Goal: Transaction & Acquisition: Purchase product/service

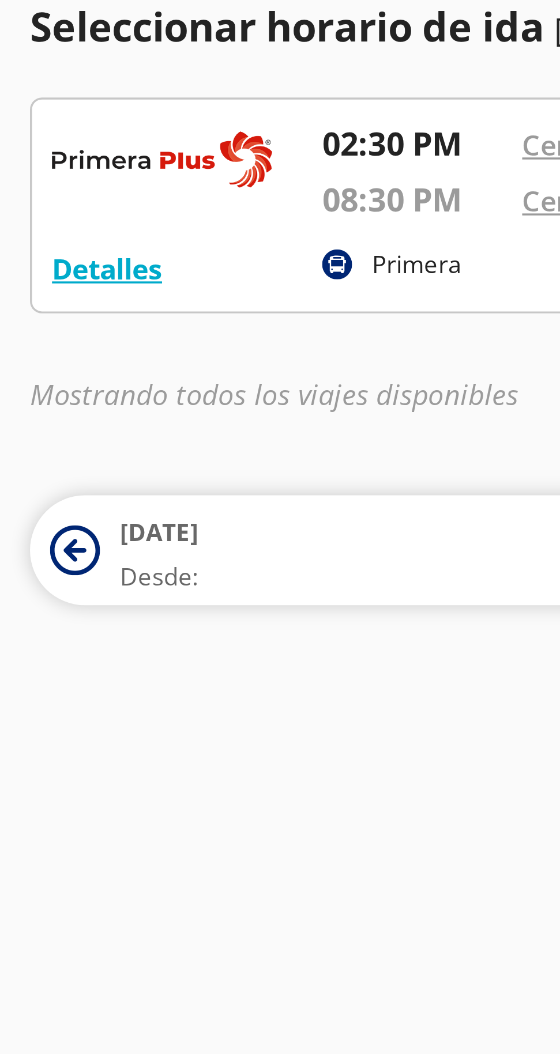
click at [50, 226] on span "11 Oct" at bounding box center [46, 223] width 22 height 10
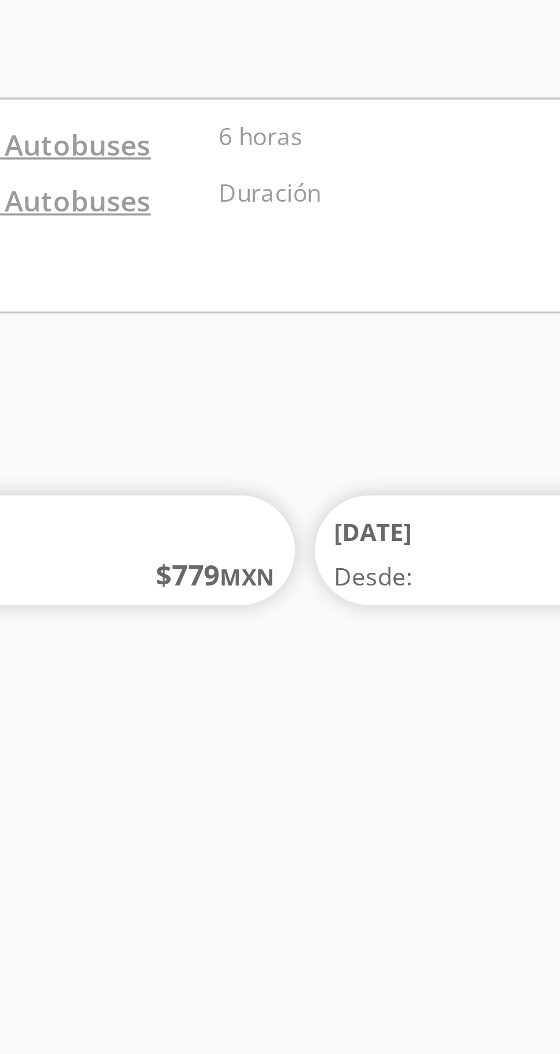
click at [308, 226] on span "12 Oct" at bounding box center [300, 223] width 22 height 10
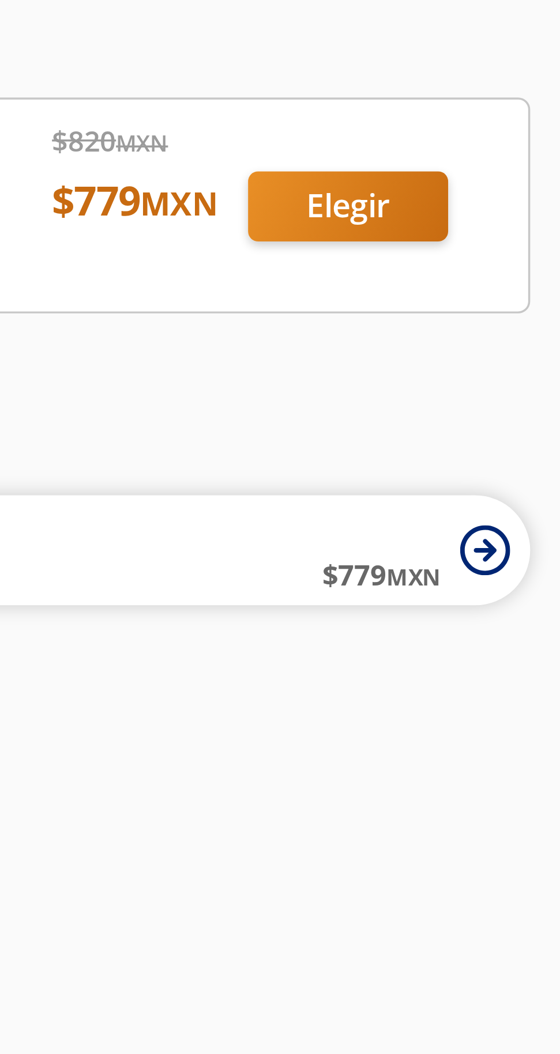
click at [504, 129] on div at bounding box center [279, 128] width 541 height 61
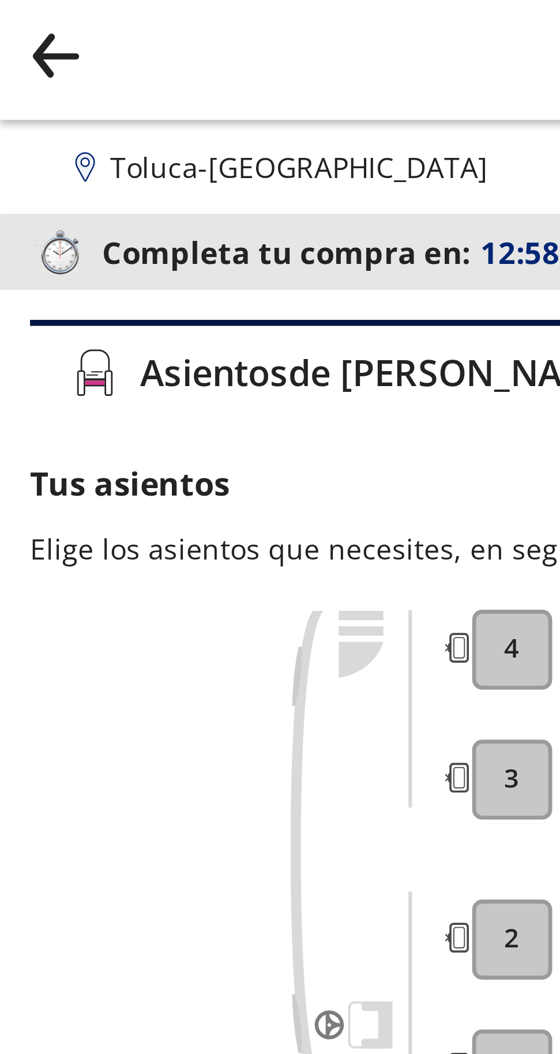
click at [17, 16] on icon "back" at bounding box center [16, 16] width 12 height 1
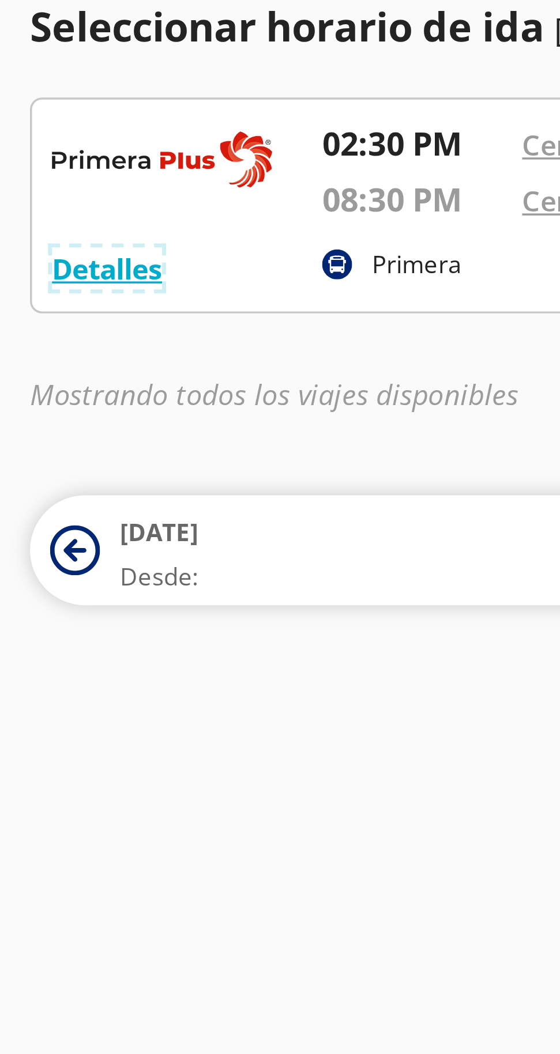
click at [36, 143] on button "Detalles" at bounding box center [31, 147] width 32 height 12
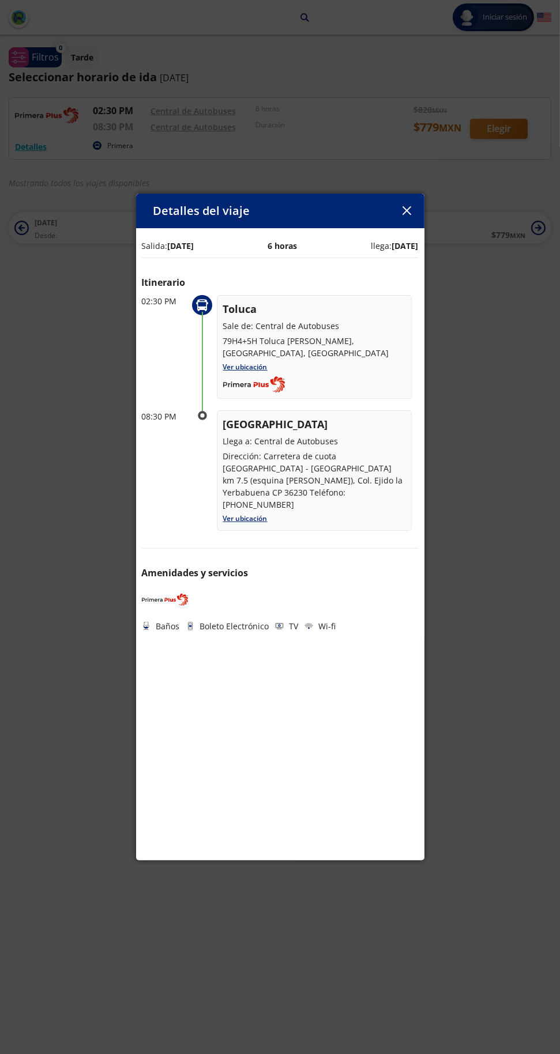
click at [406, 206] on icon "button" at bounding box center [406, 210] width 9 height 9
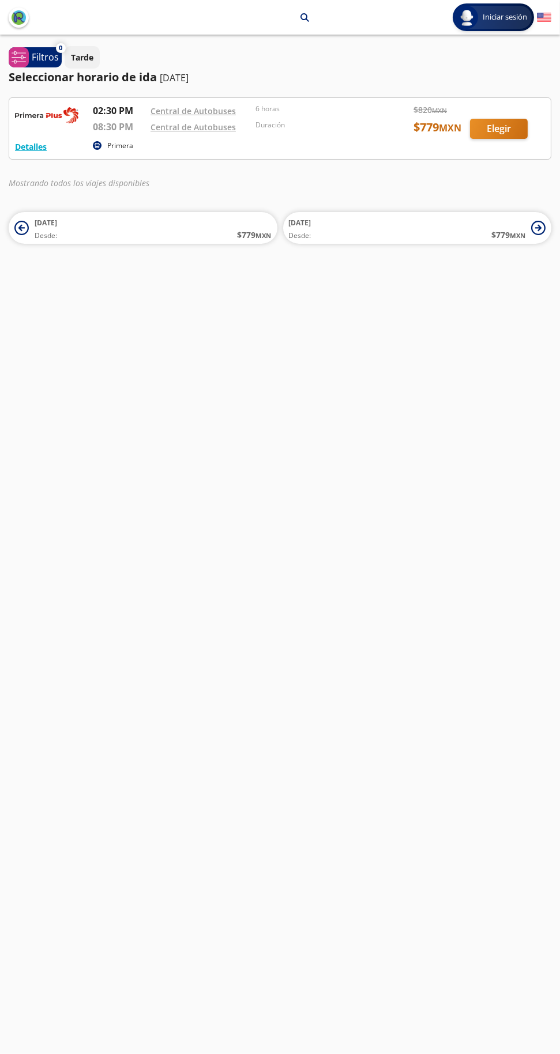
click at [243, 116] on div "Central de Autobuses" at bounding box center [199, 111] width 99 height 14
click at [119, 133] on div at bounding box center [279, 128] width 541 height 61
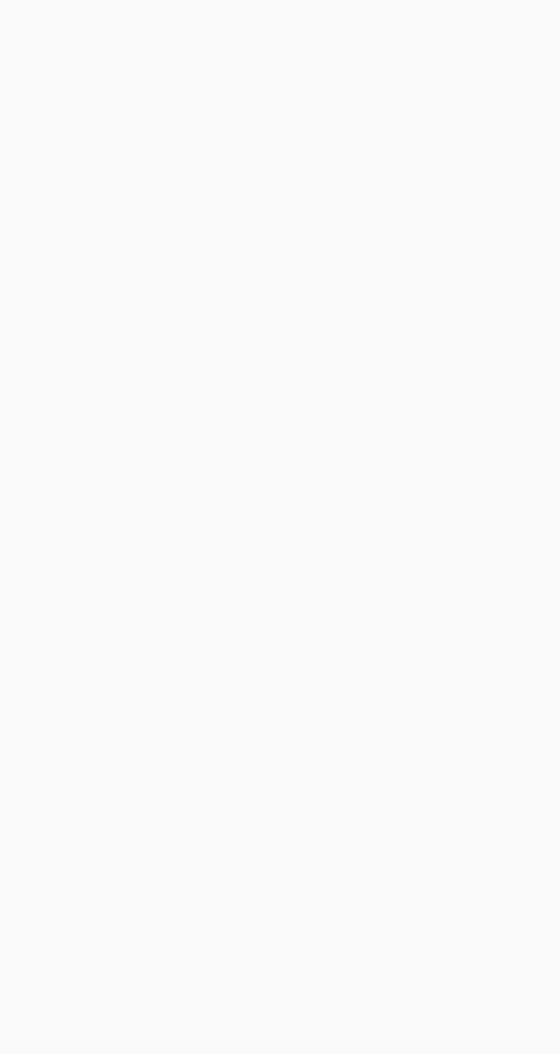
scroll to position [8, 0]
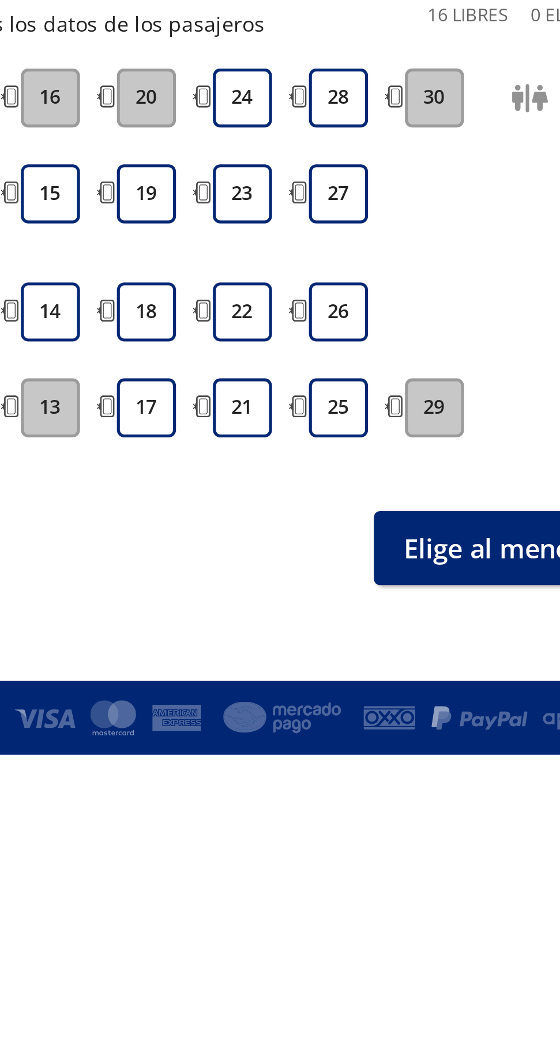
scroll to position [2, 0]
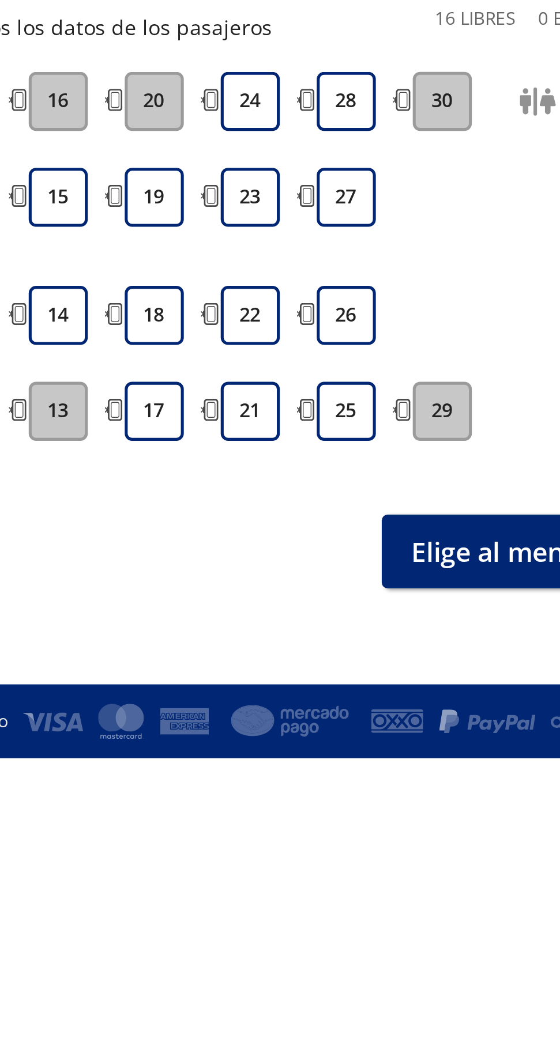
click at [335, 187] on button "24" at bounding box center [334, 187] width 23 height 23
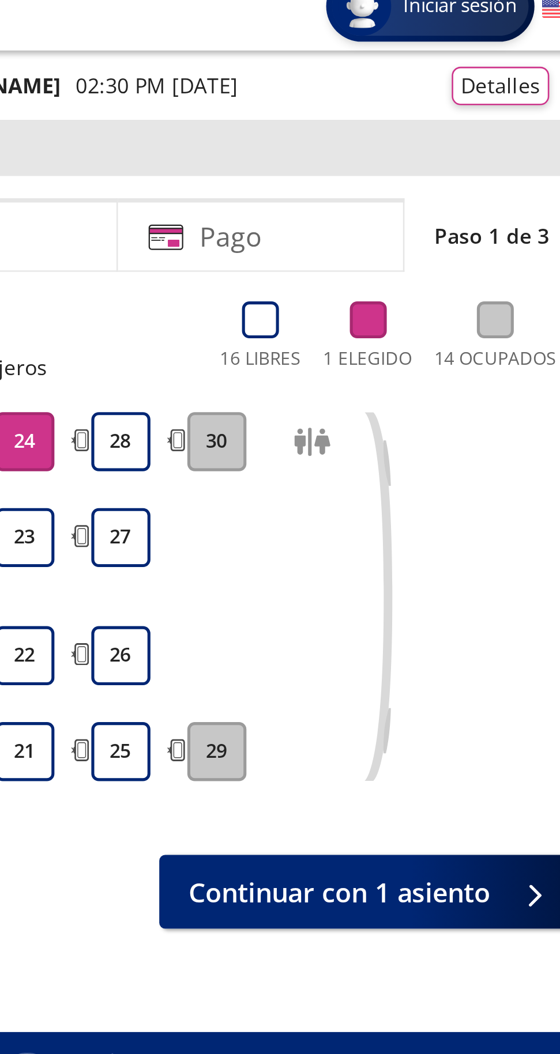
scroll to position [0, 0]
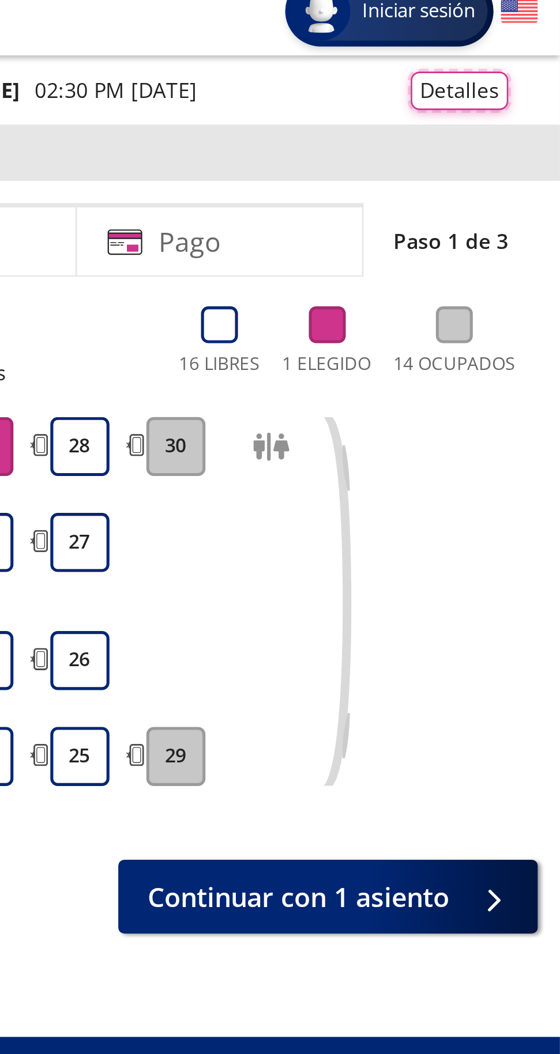
click at [528, 50] on button "Detalles" at bounding box center [520, 48] width 38 height 15
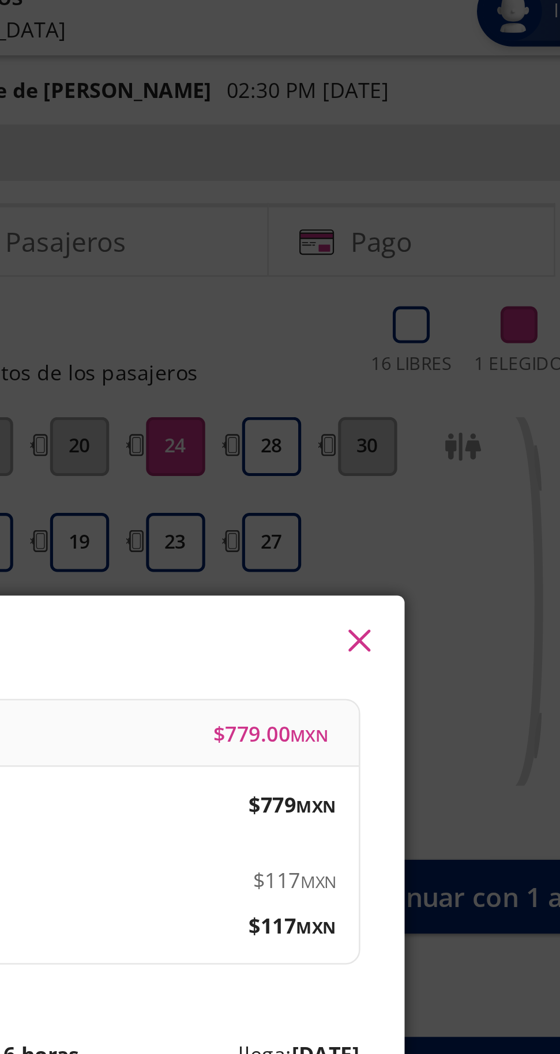
click at [412, 266] on button "button" at bounding box center [406, 262] width 17 height 17
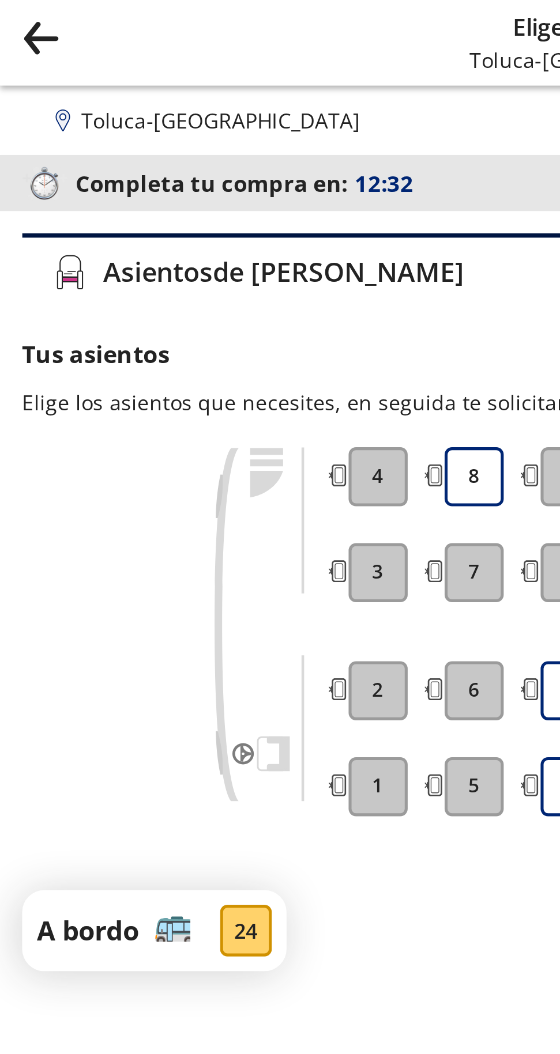
click at [13, 16] on icon "back" at bounding box center [16, 16] width 12 height 1
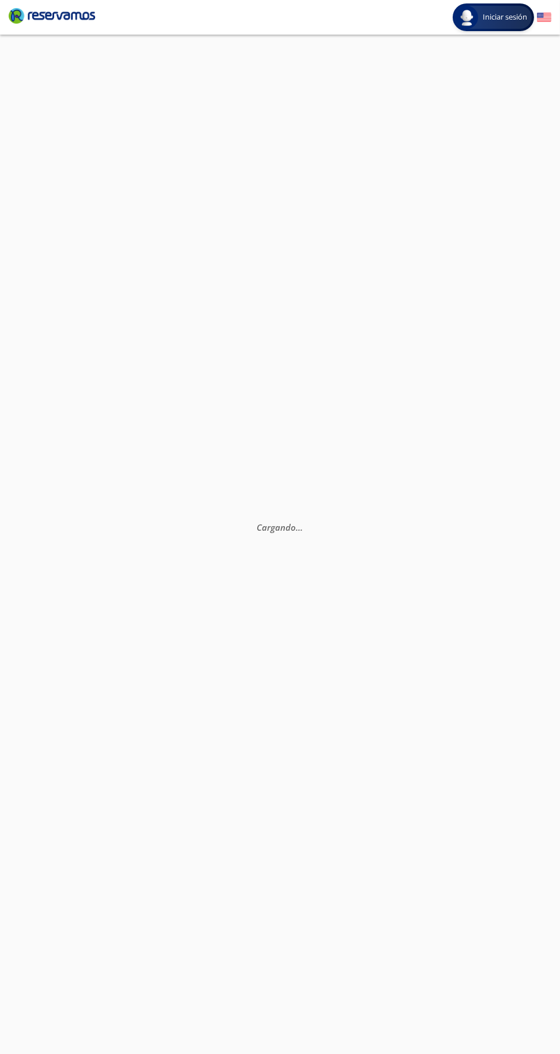
click at [46, 46] on div "Cargando . . ." at bounding box center [280, 562] width 560 height 1054
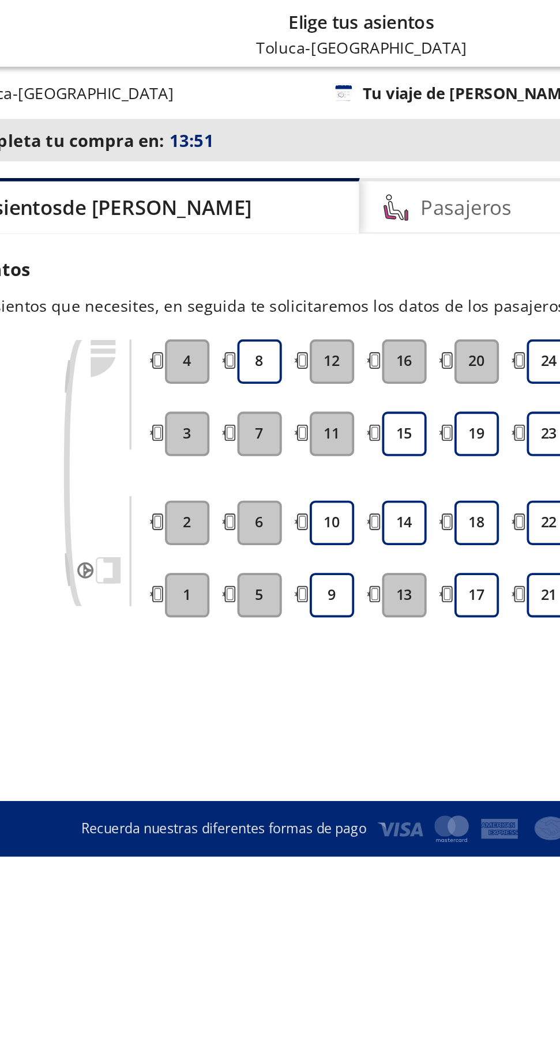
click at [269, 112] on h4 "Pasajeros" at bounding box center [292, 108] width 47 height 16
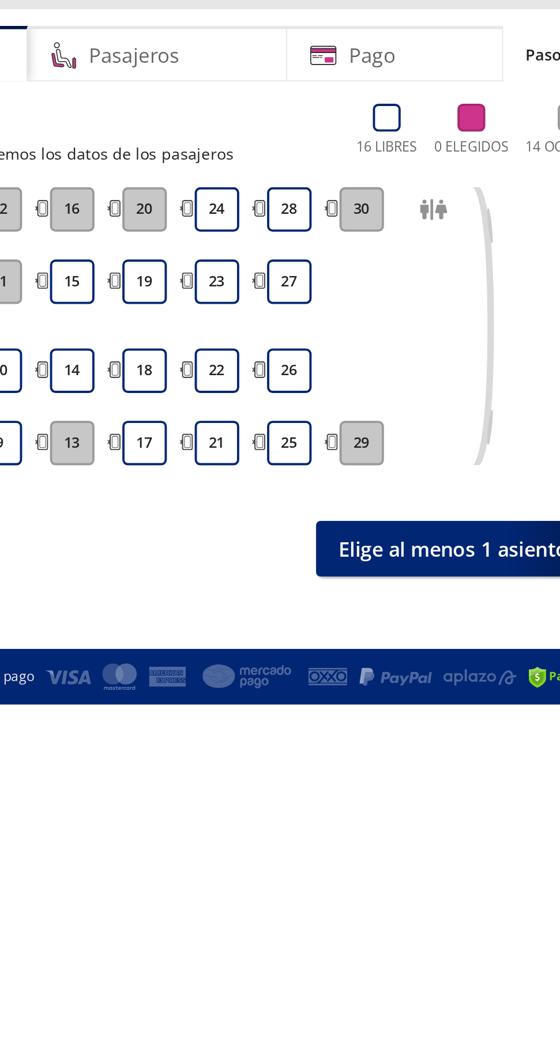
click at [337, 184] on button "24" at bounding box center [334, 187] width 23 height 23
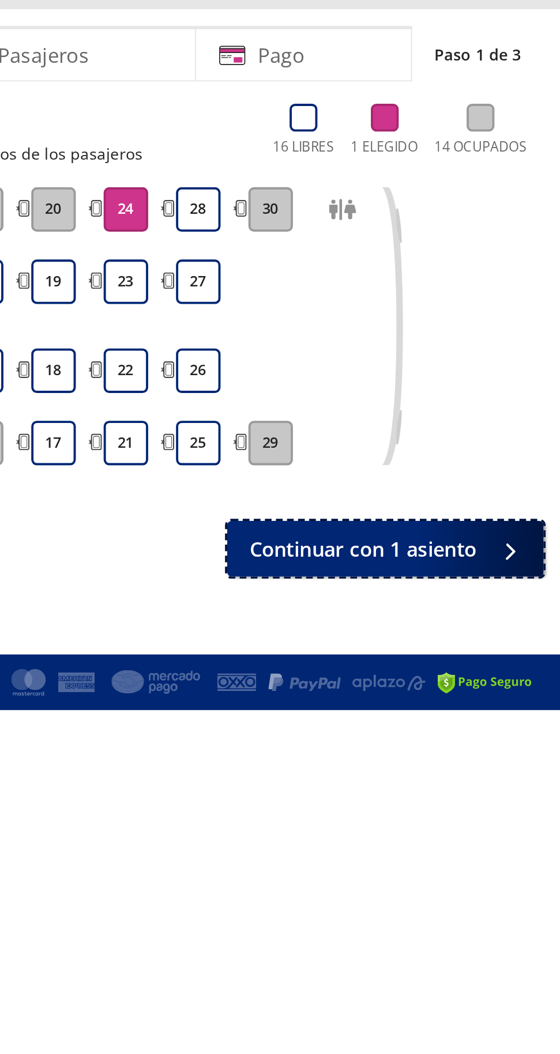
click at [536, 361] on icon at bounding box center [531, 364] width 9 height 9
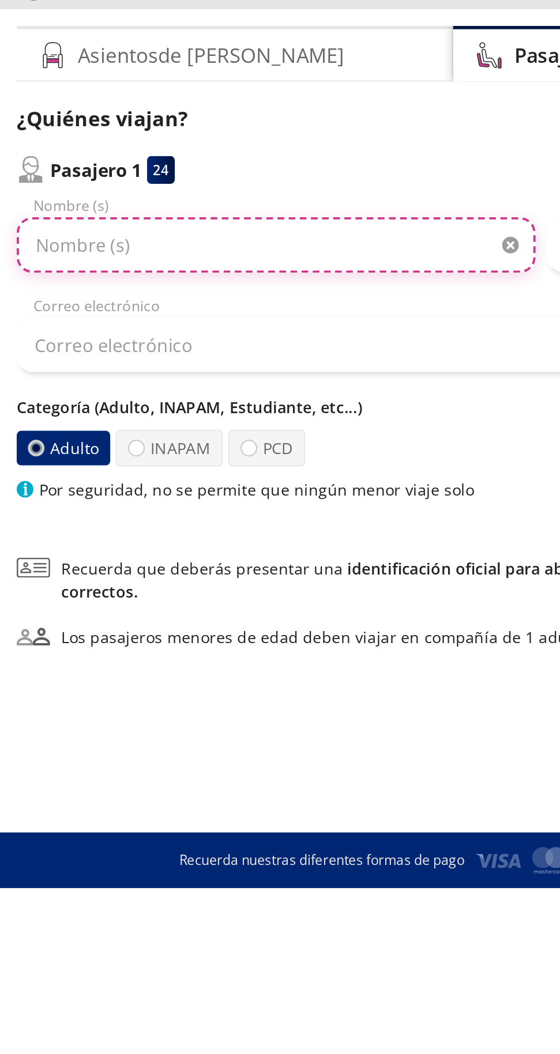
click at [133, 199] on input "Nombre (s)" at bounding box center [143, 205] width 269 height 29
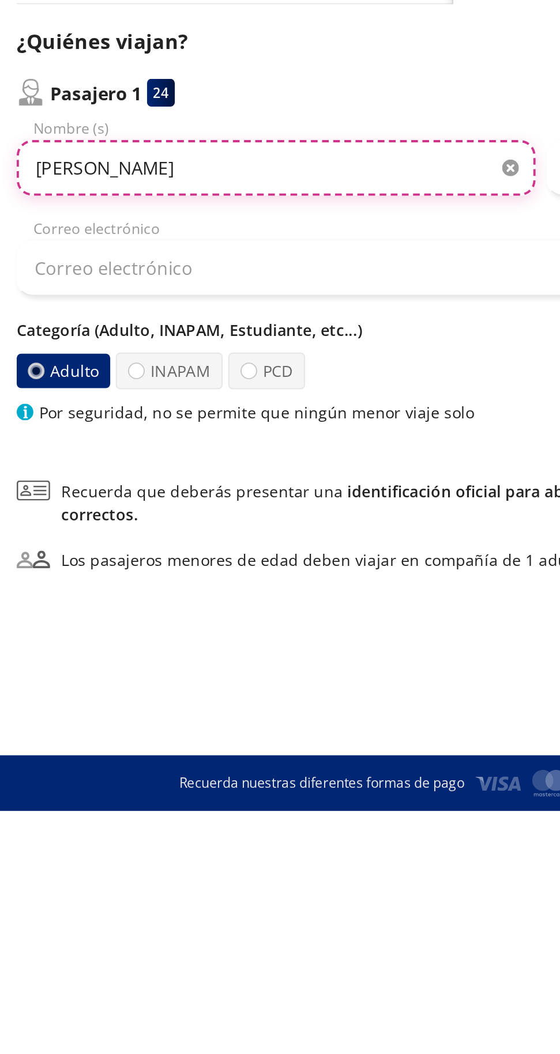
type input "[PERSON_NAME]"
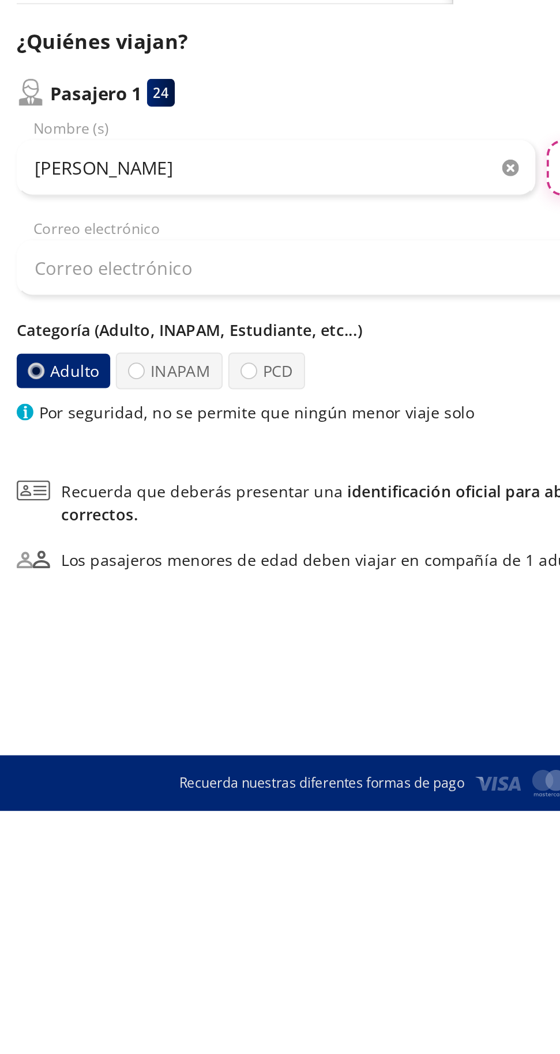
type input "García Soto"
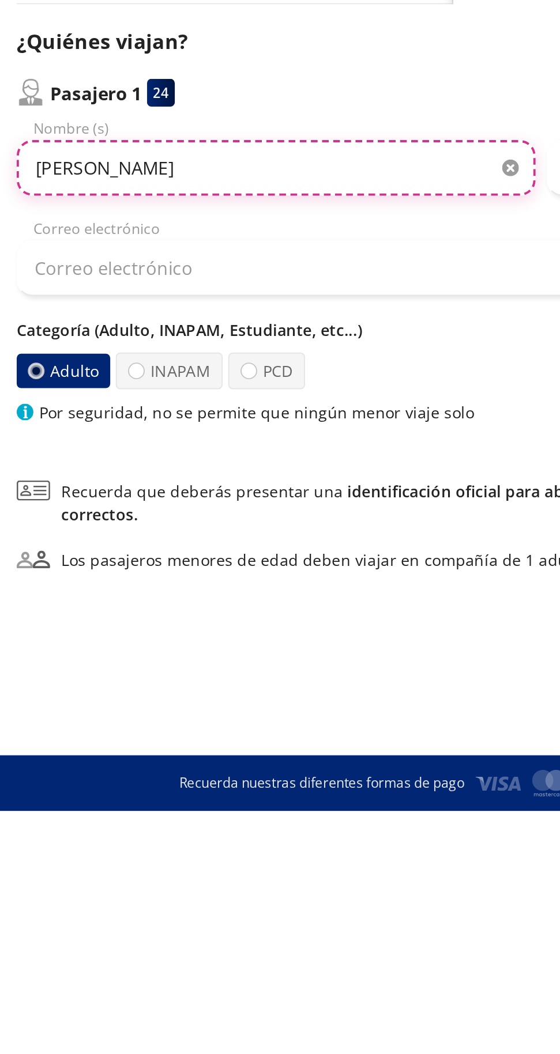
click at [85, 207] on input "[PERSON_NAME]" at bounding box center [143, 205] width 269 height 29
click at [117, 209] on input "[PERSON_NAME]" at bounding box center [143, 205] width 269 height 29
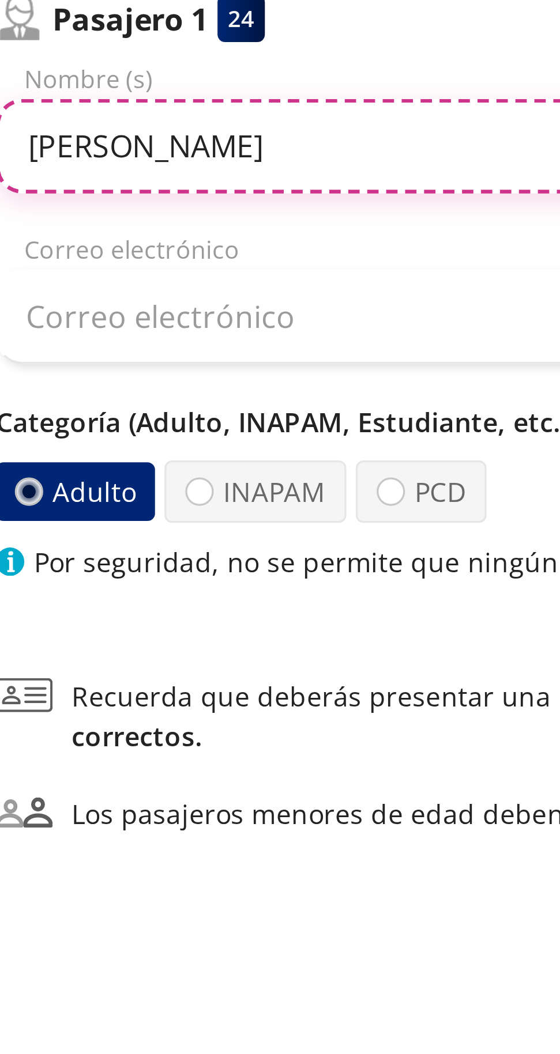
type input "Victor F García Soto"
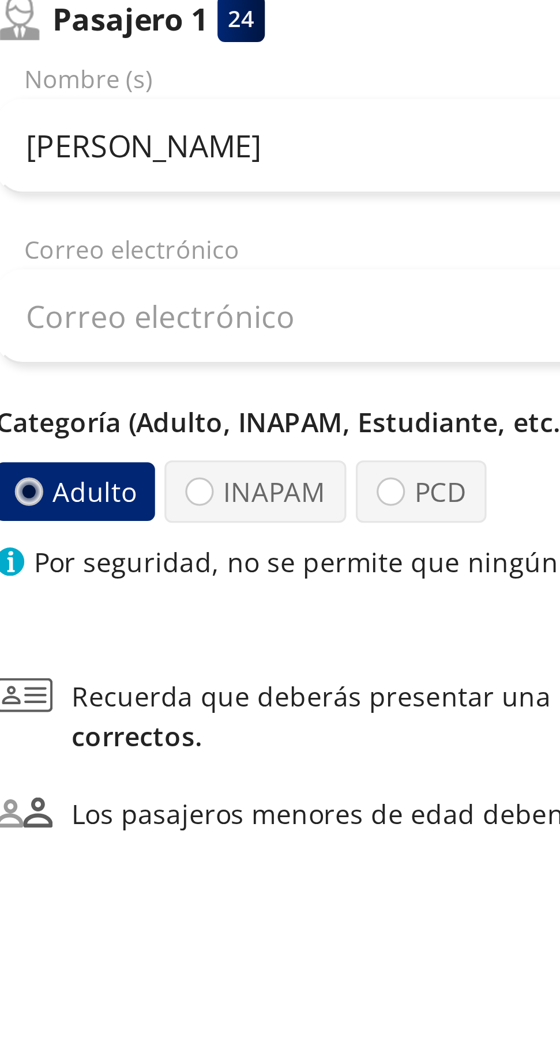
click at [77, 237] on div "Correo electrónico" at bounding box center [280, 252] width 542 height 40
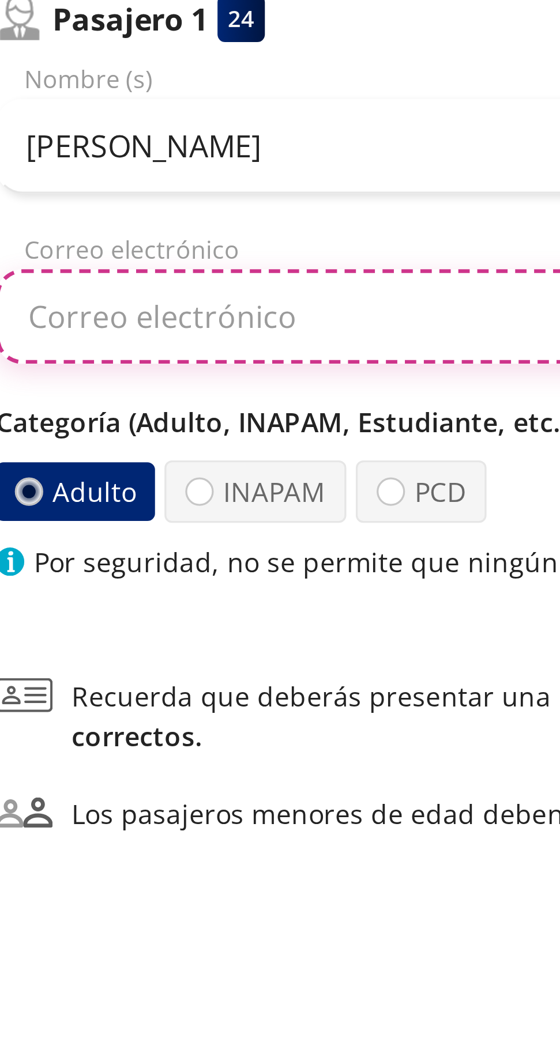
click at [91, 254] on input "Correo electrónico" at bounding box center [280, 257] width 542 height 29
type input "V"
type input "[EMAIL_ADDRESS][DOMAIN_NAME]"
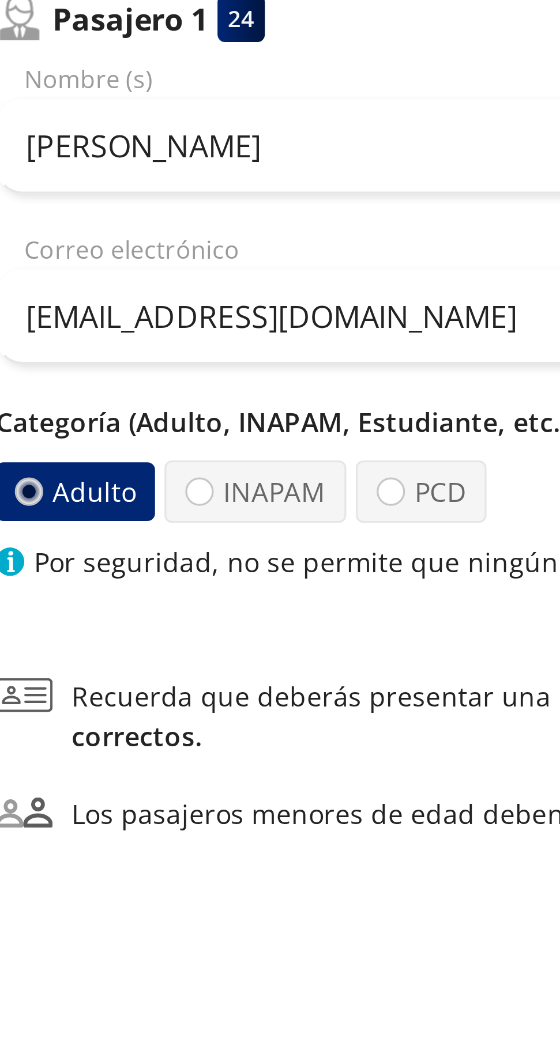
click at [95, 309] on label "INAPAM" at bounding box center [87, 310] width 55 height 19
click at [74, 309] on input "INAPAM" at bounding box center [70, 310] width 7 height 7
radio input "true"
radio input "false"
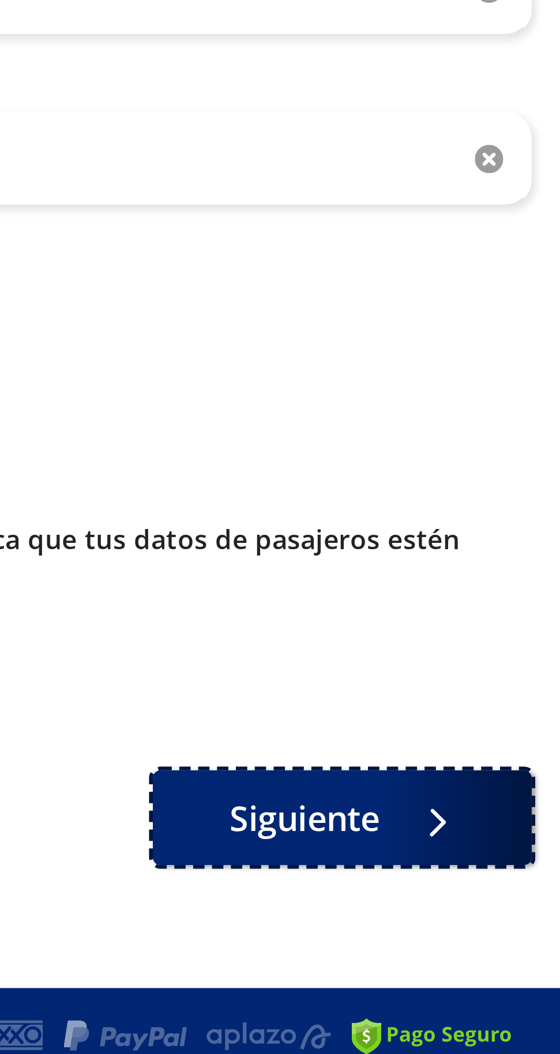
click at [525, 460] on icon at bounding box center [520, 459] width 9 height 9
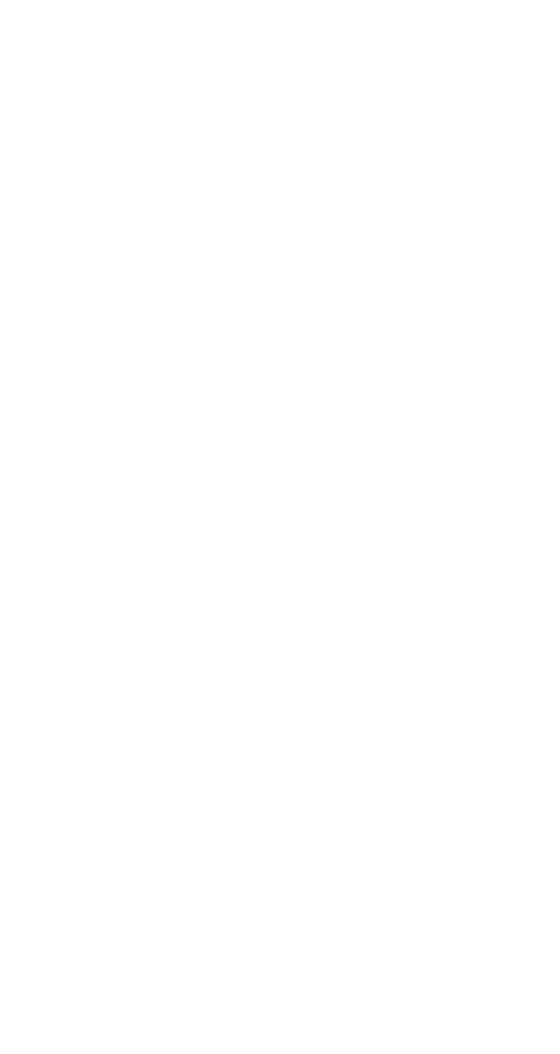
select select "MX"
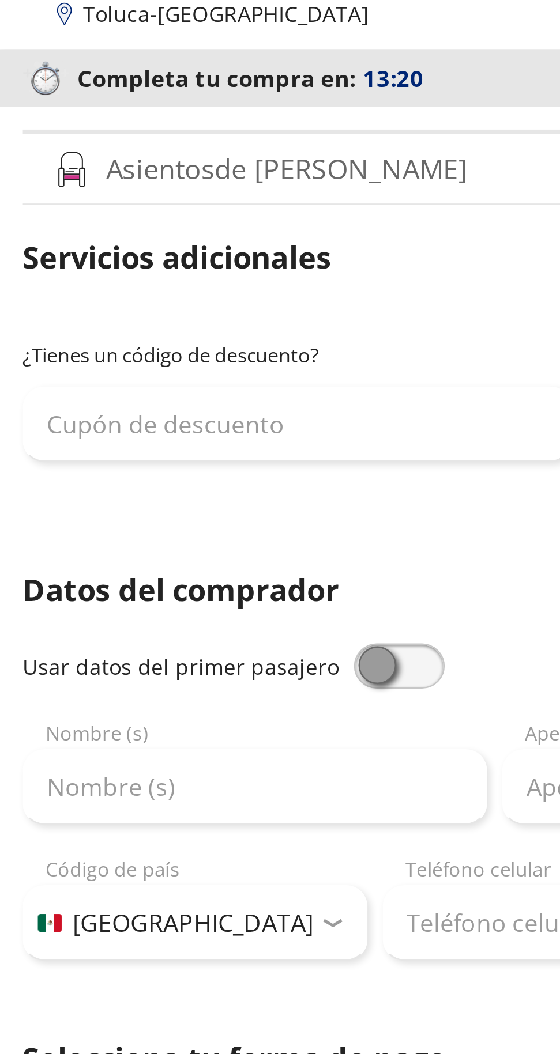
click at [92, 321] on div "Nombre (s)" at bounding box center [97, 337] width 177 height 40
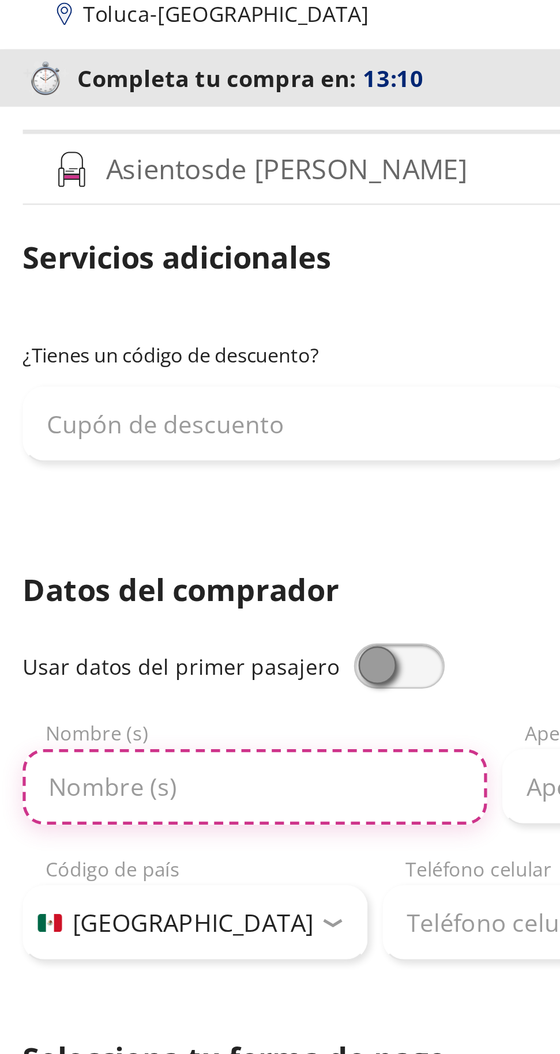
click at [59, 344] on input "Nombre (s)" at bounding box center [97, 342] width 177 height 29
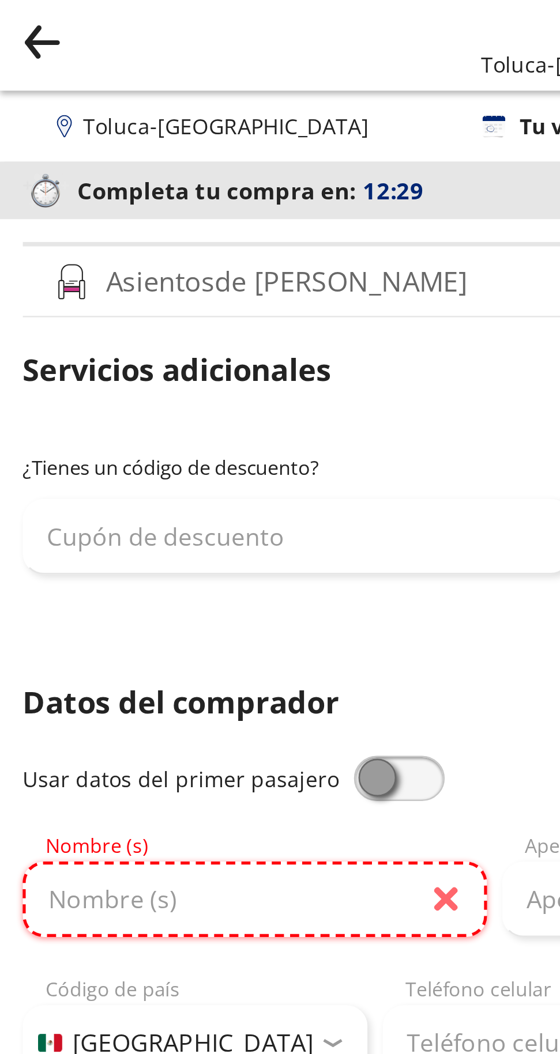
click at [79, 346] on input "Nombre (s)" at bounding box center [97, 342] width 177 height 29
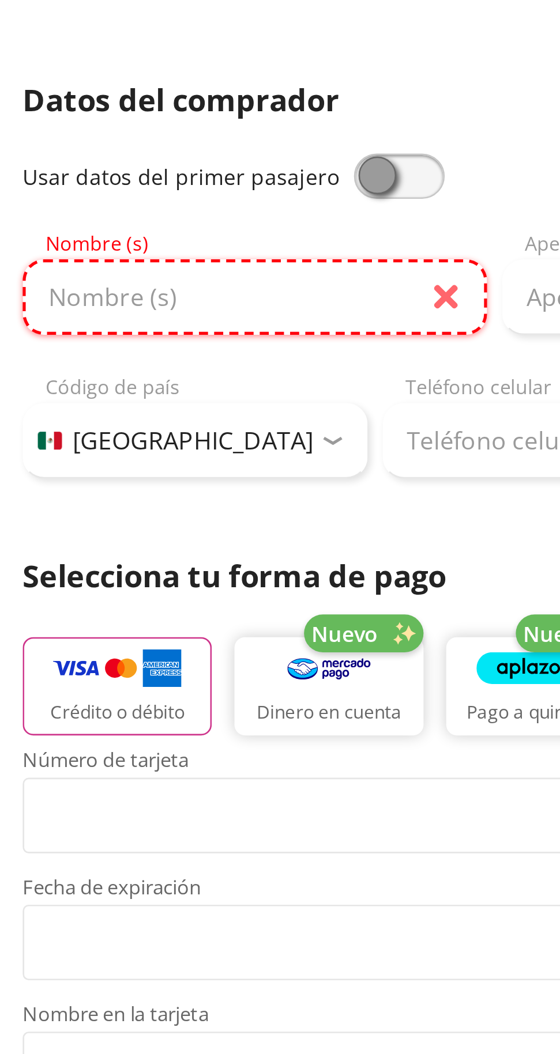
click at [80, 338] on input "Nombre (s)" at bounding box center [97, 342] width 177 height 29
click at [73, 343] on input "Nombre (s)" at bounding box center [97, 342] width 177 height 29
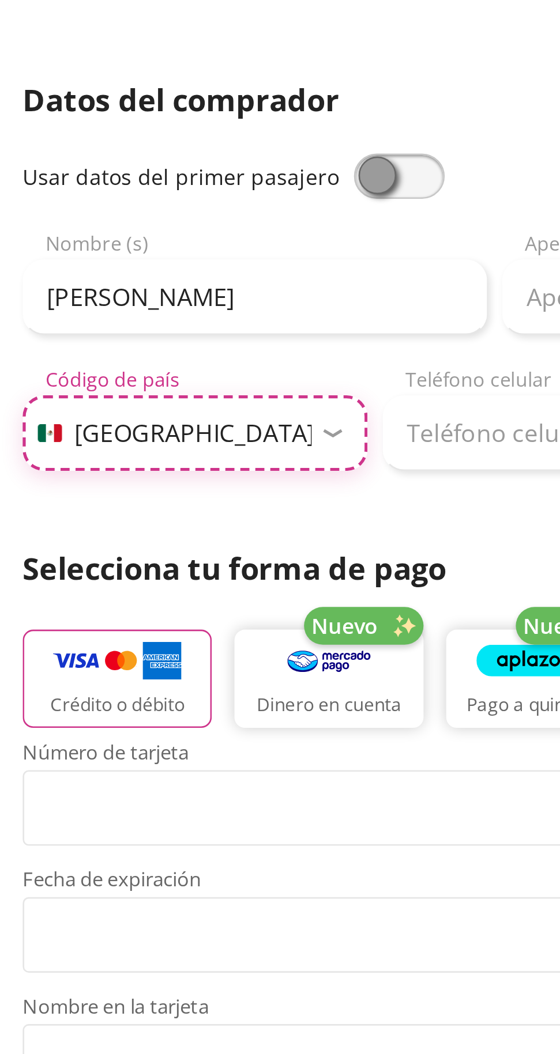
click at [107, 396] on select "Código de país Estados Unidos +1 México +52 Colombia +57 Brasil +55 Afganistán …" at bounding box center [74, 394] width 131 height 29
click at [133, 395] on select "Código de país Estados Unidos +1 México +52 Colombia +57 Brasil +55 Afganistán …" at bounding box center [74, 394] width 131 height 29
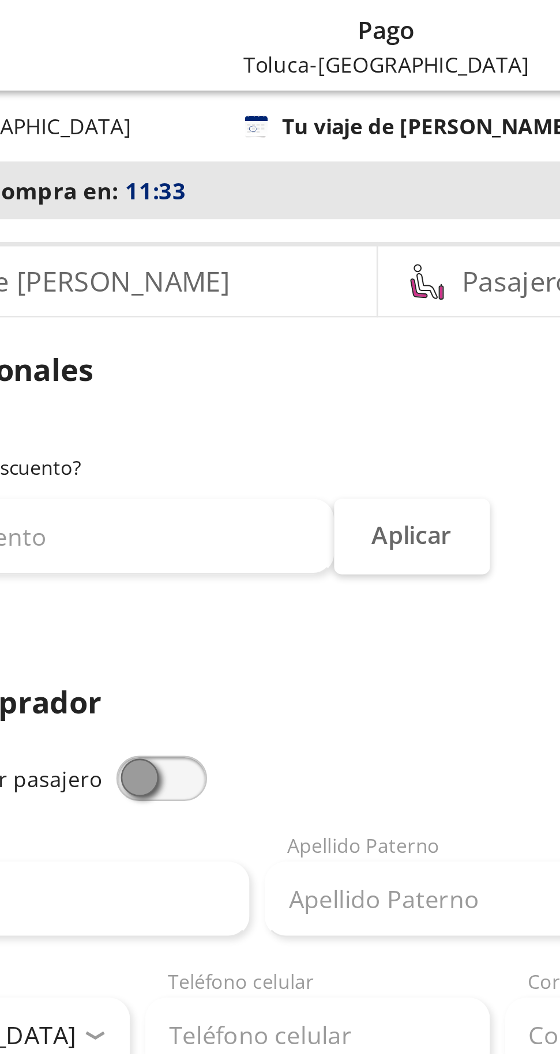
click at [219, 265] on p "Datos del comprador" at bounding box center [280, 267] width 542 height 17
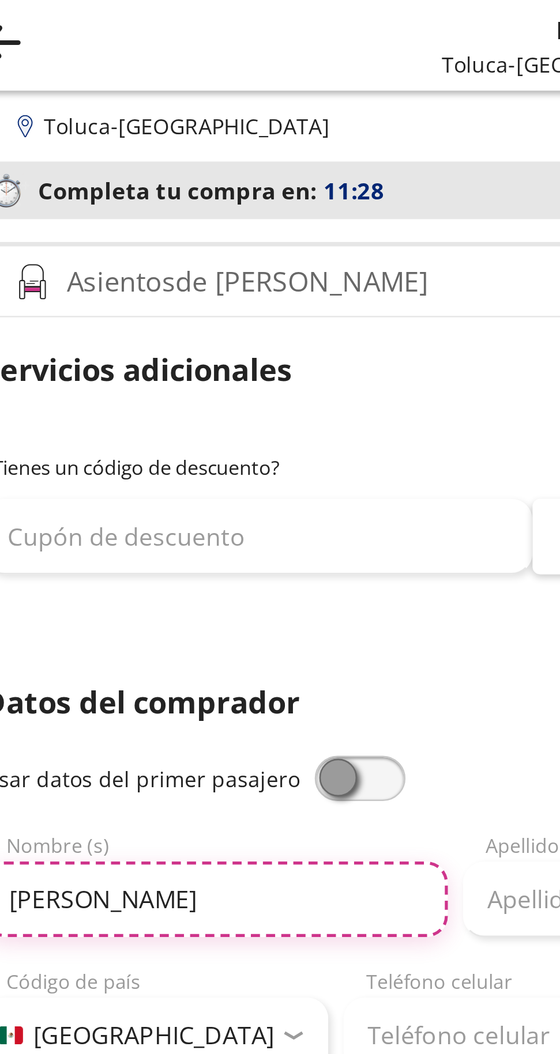
click at [120, 346] on input "[PERSON_NAME]" at bounding box center [97, 342] width 177 height 29
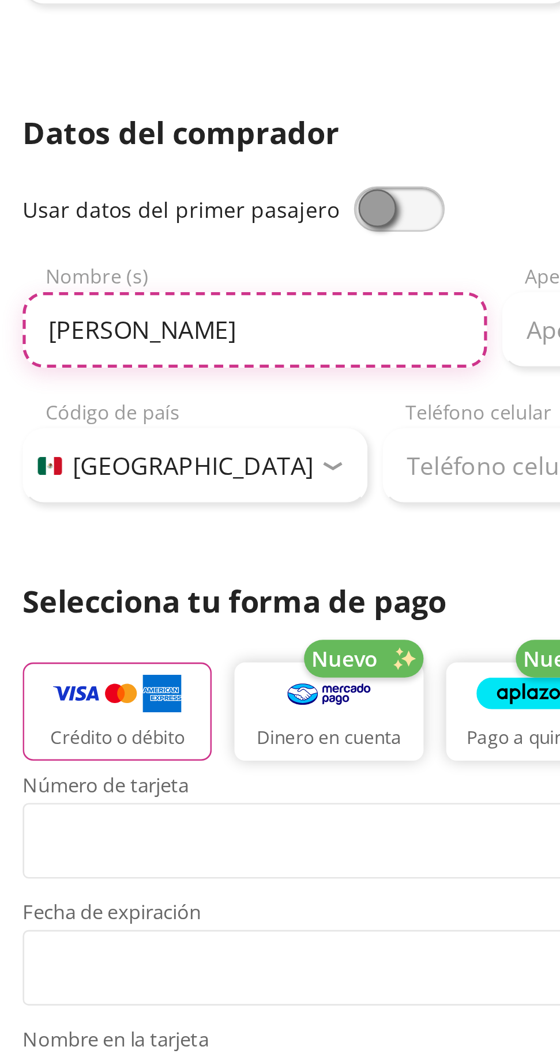
click at [152, 356] on input "Victor Fidencio" at bounding box center [97, 342] width 177 height 29
type input "Victor Fidencio"
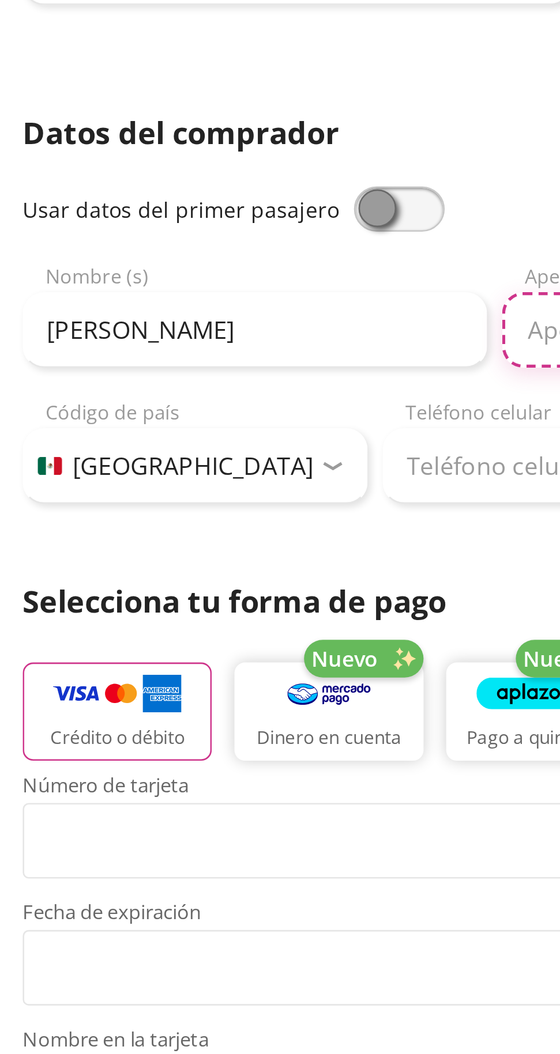
click at [207, 347] on input "Apellido Paterno" at bounding box center [279, 342] width 177 height 29
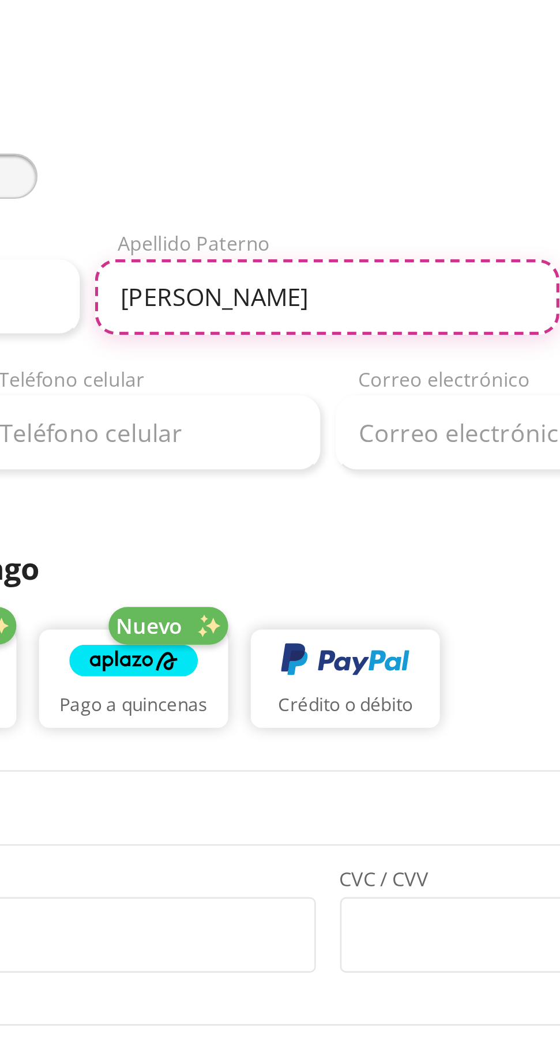
click at [341, 343] on input "García" at bounding box center [279, 342] width 177 height 29
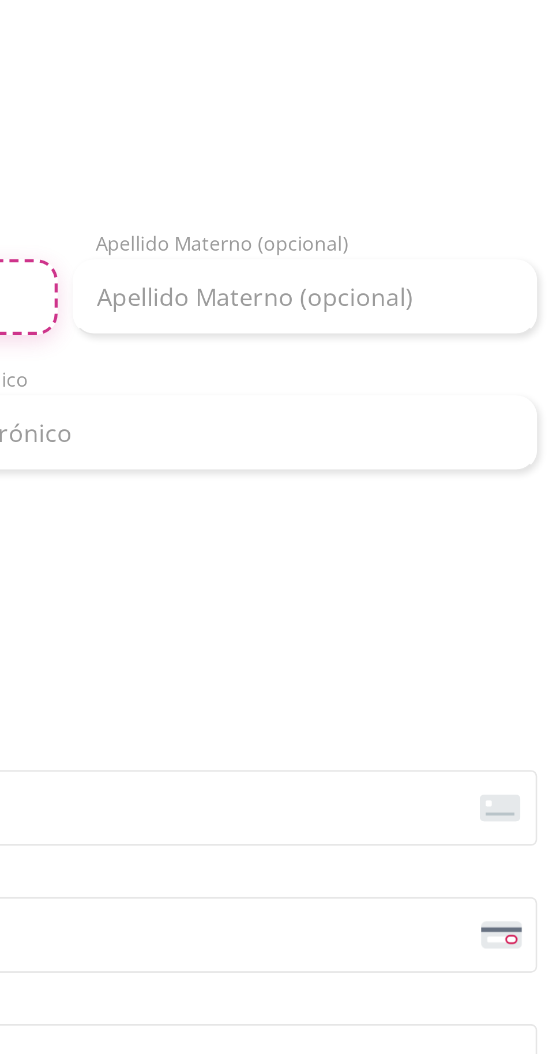
type input "García"
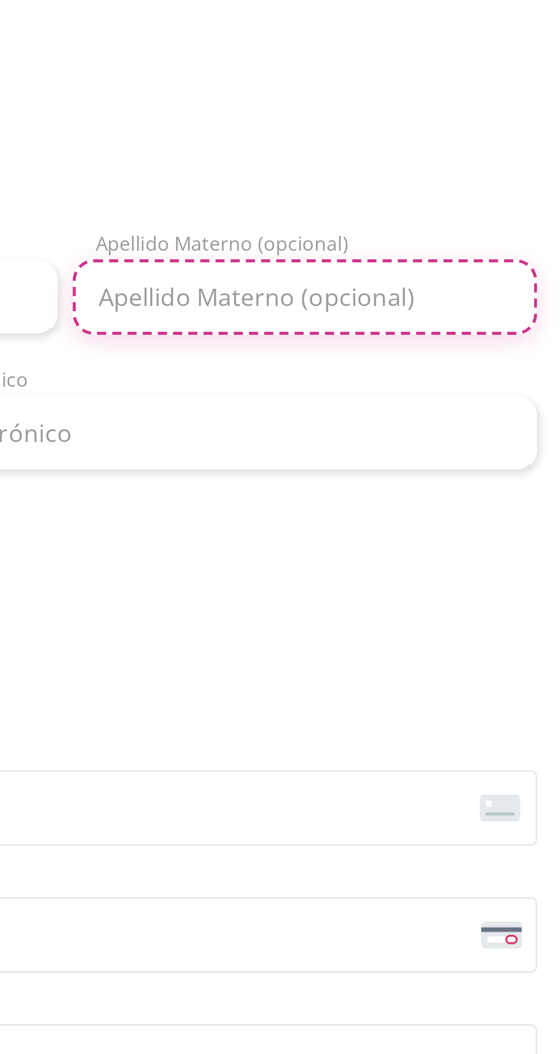
click at [473, 342] on input "Apellido Materno (opcional)" at bounding box center [462, 342] width 177 height 29
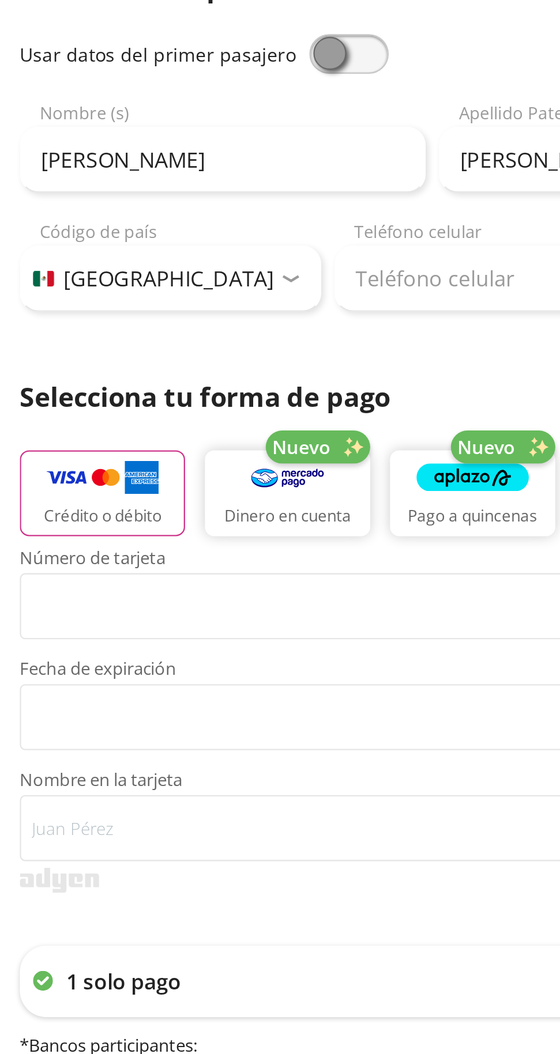
type input "Soto"
click at [123, 395] on div at bounding box center [127, 394] width 9 height 3
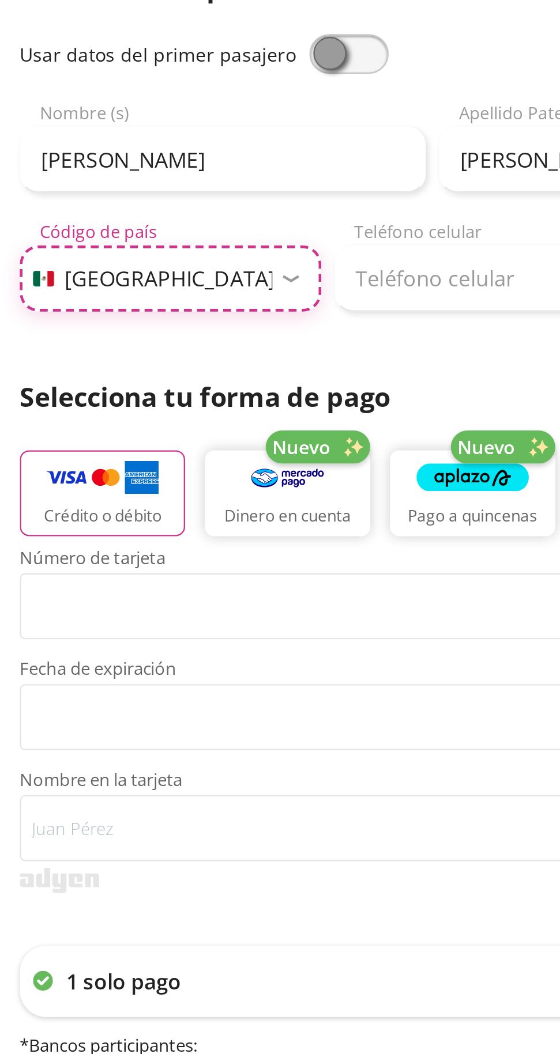
click at [90, 395] on select "Código de país Estados Unidos +1 México +52 Colombia +57 Brasil +55 Afganistán …" at bounding box center [74, 394] width 131 height 29
click at [9, 380] on select "Código de país Estados Unidos +1 México +52 Colombia +57 Brasil +55 Afganistán …" at bounding box center [74, 394] width 131 height 29
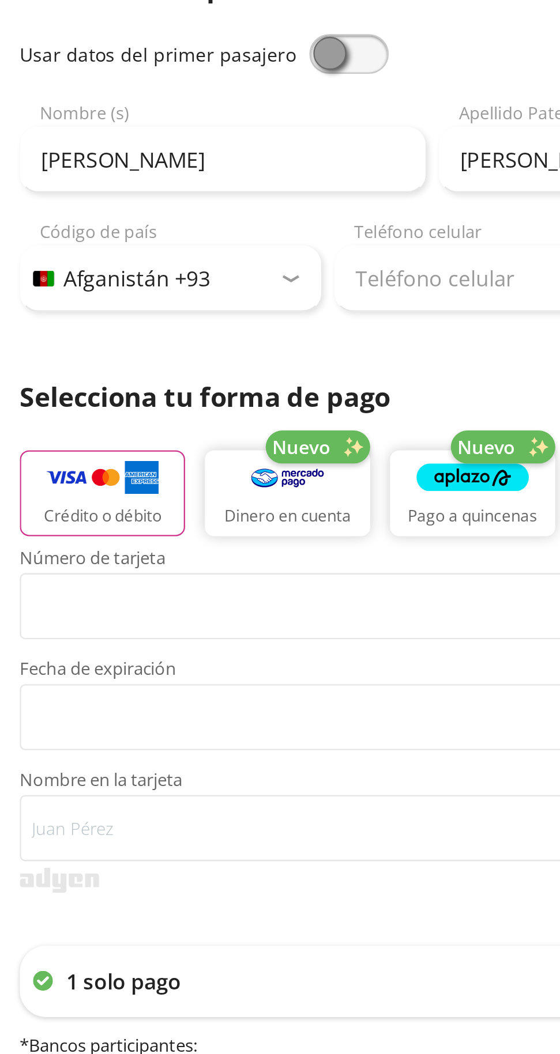
click at [129, 395] on div at bounding box center [127, 394] width 9 height 3
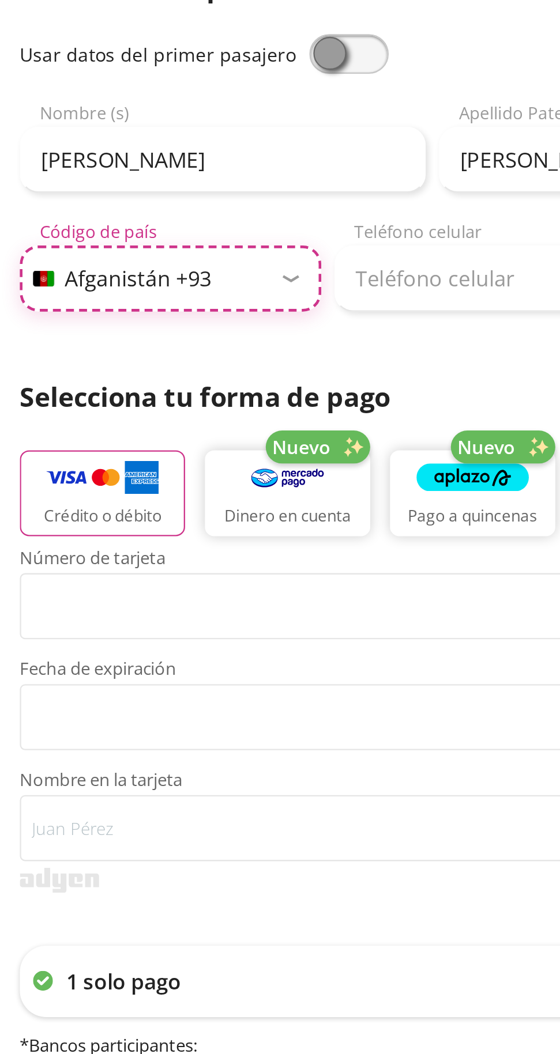
click at [127, 397] on select "Código de país Estados Unidos +1 México +52 Colombia +57 Brasil +55 Afganistán …" at bounding box center [74, 394] width 131 height 29
click at [94, 393] on select "Código de país Estados Unidos +1 México +52 Colombia +57 Brasil +55 Afganistán …" at bounding box center [74, 394] width 131 height 29
select select "MX"
click at [9, 380] on select "Código de país Estados Unidos +1 México +52 Colombia +57 Brasil +55 Afganistán …" at bounding box center [74, 394] width 131 height 29
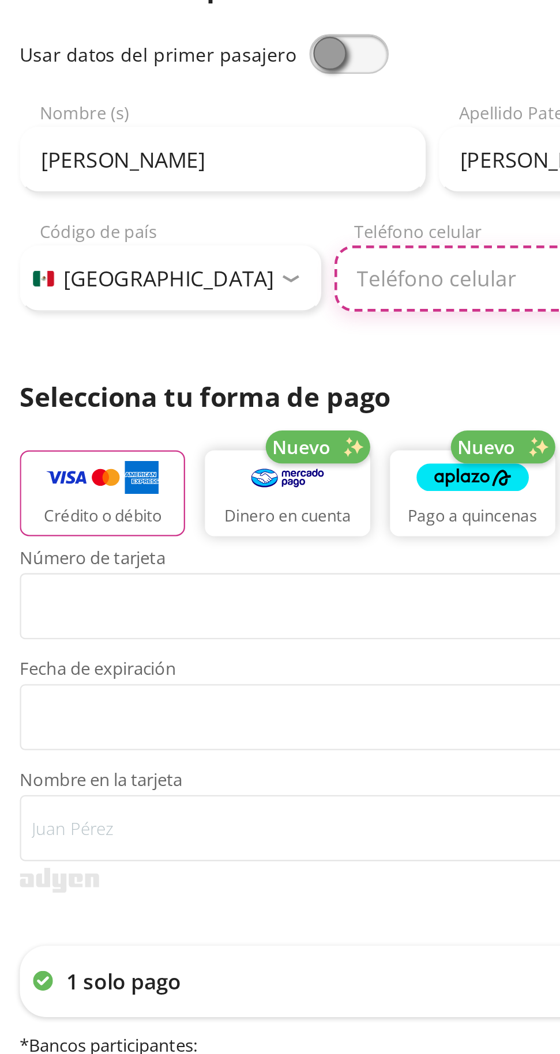
click at [207, 396] on input "Teléfono celular" at bounding box center [211, 394] width 131 height 29
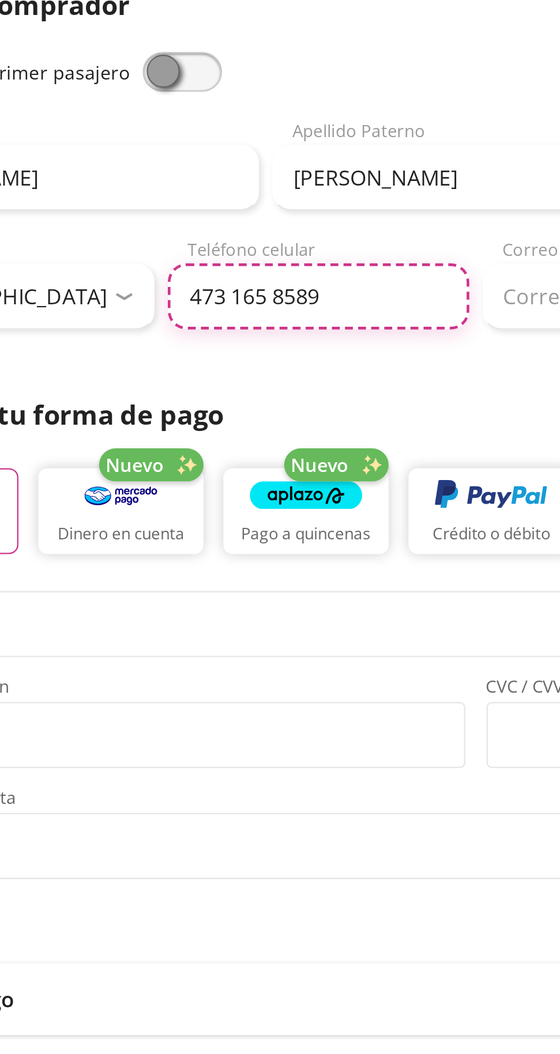
click at [245, 396] on input "473 165 8589" at bounding box center [211, 394] width 131 height 29
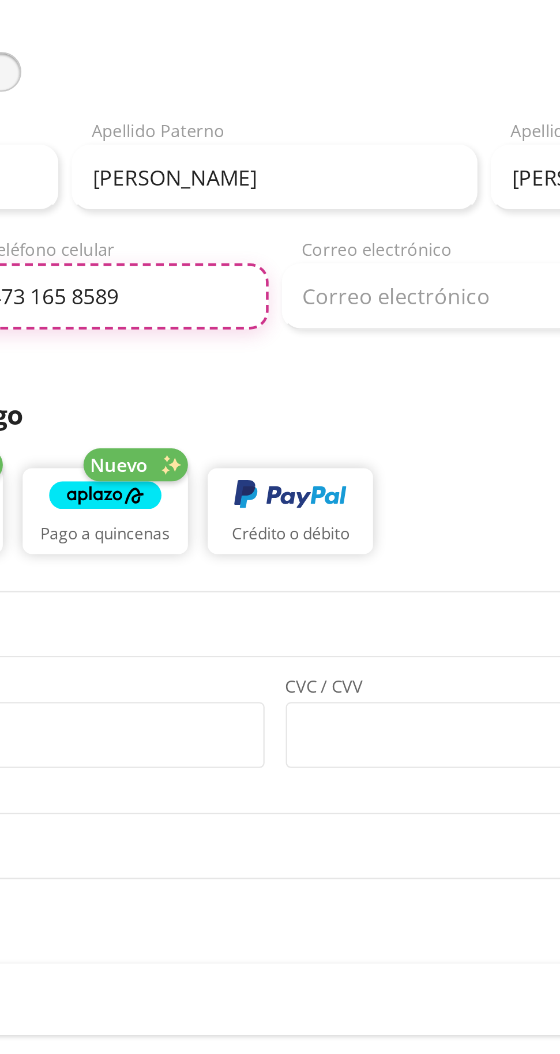
type input "473 165 8589"
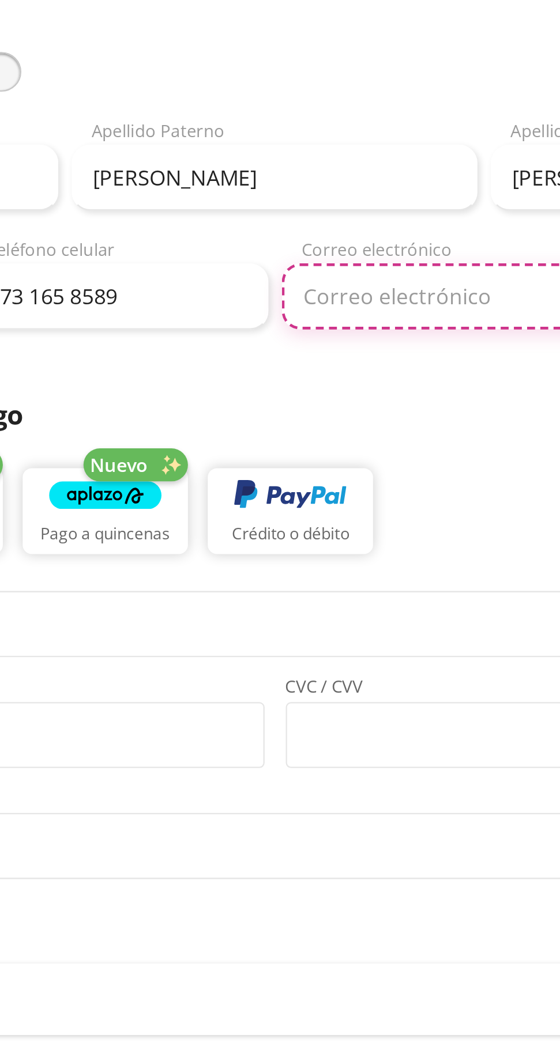
click at [356, 395] on input "Correo electrónico" at bounding box center [417, 394] width 269 height 29
click at [358, 398] on input "Correo electrónico" at bounding box center [417, 394] width 269 height 29
type input "[EMAIL_ADDRESS][DOMAIN_NAME]"
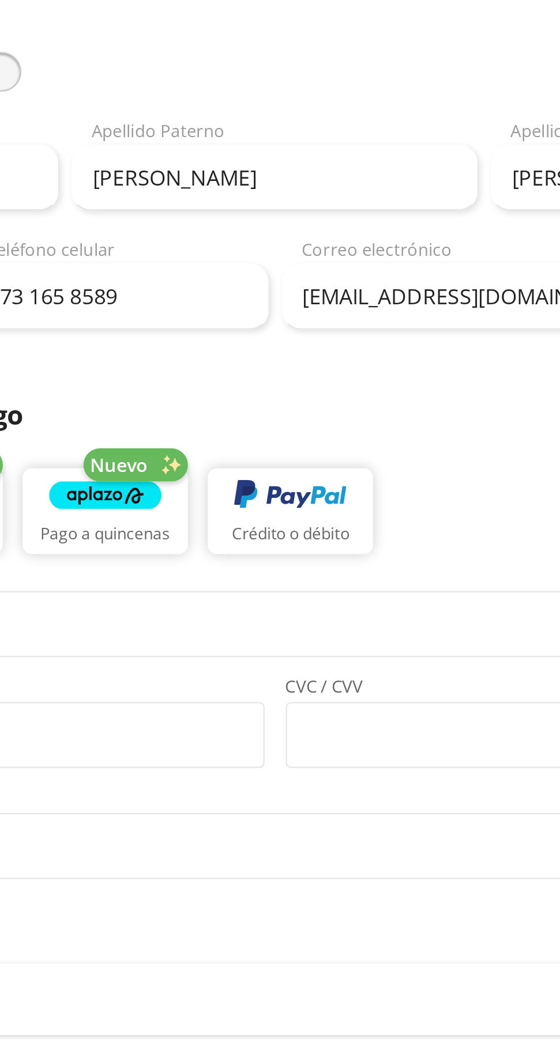
click at [380, 447] on p "Selecciona tu forma de pago" at bounding box center [280, 446] width 542 height 17
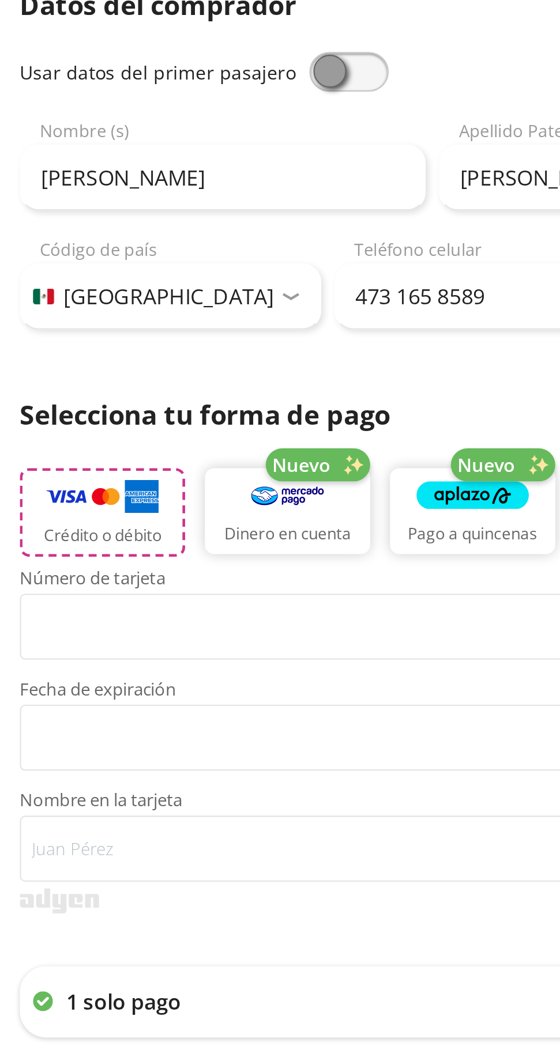
click at [64, 482] on img "button" at bounding box center [44, 482] width 49 height 17
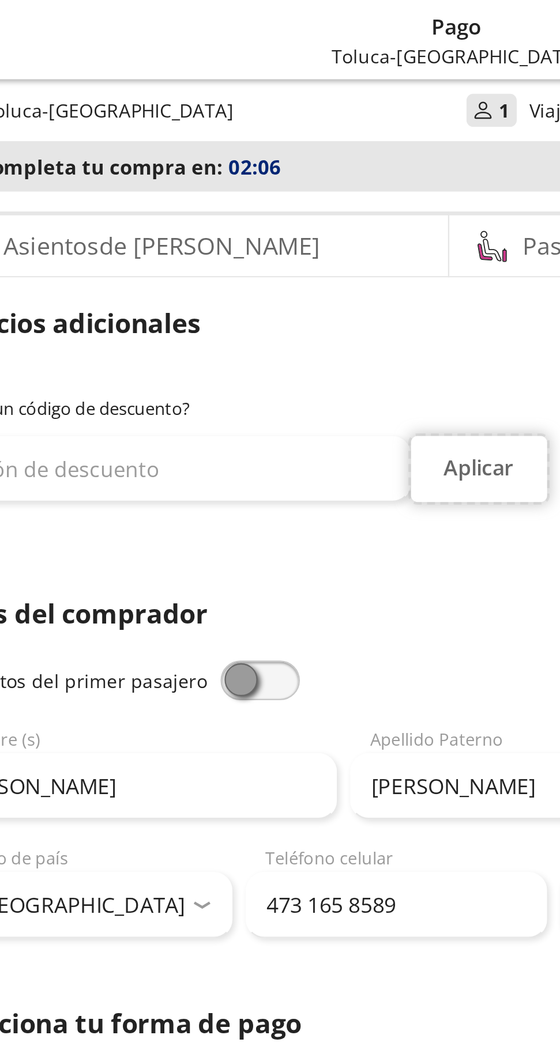
click at [247, 210] on button "Aplicar" at bounding box center [247, 204] width 59 height 29
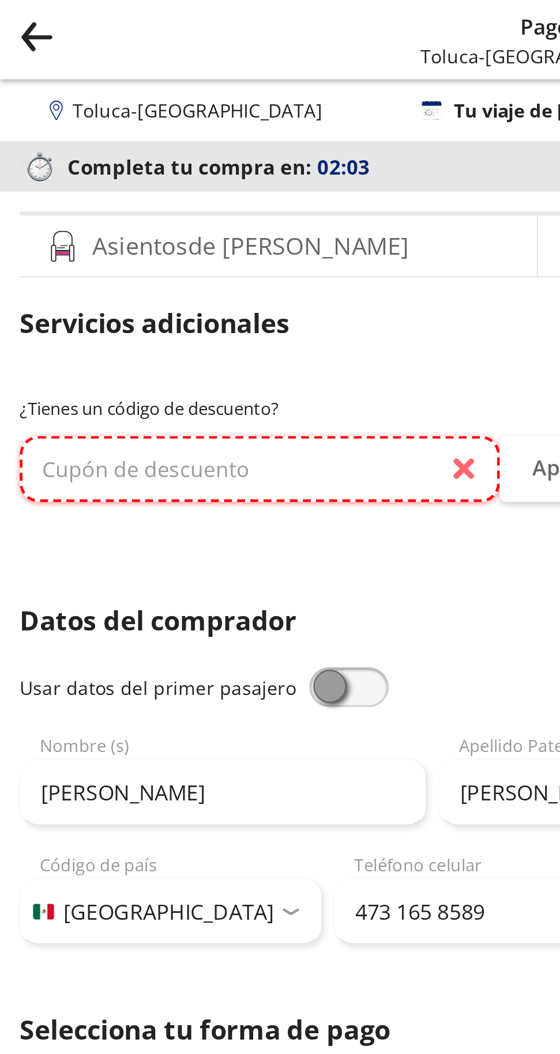
click at [201, 209] on input "text" at bounding box center [113, 204] width 209 height 29
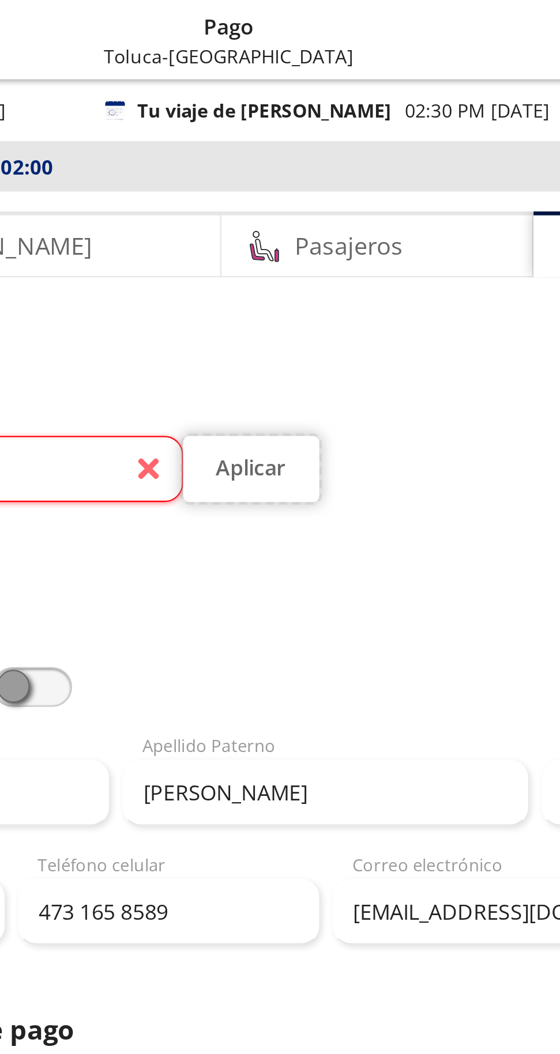
click at [257, 205] on button "Aplicar" at bounding box center [247, 204] width 59 height 29
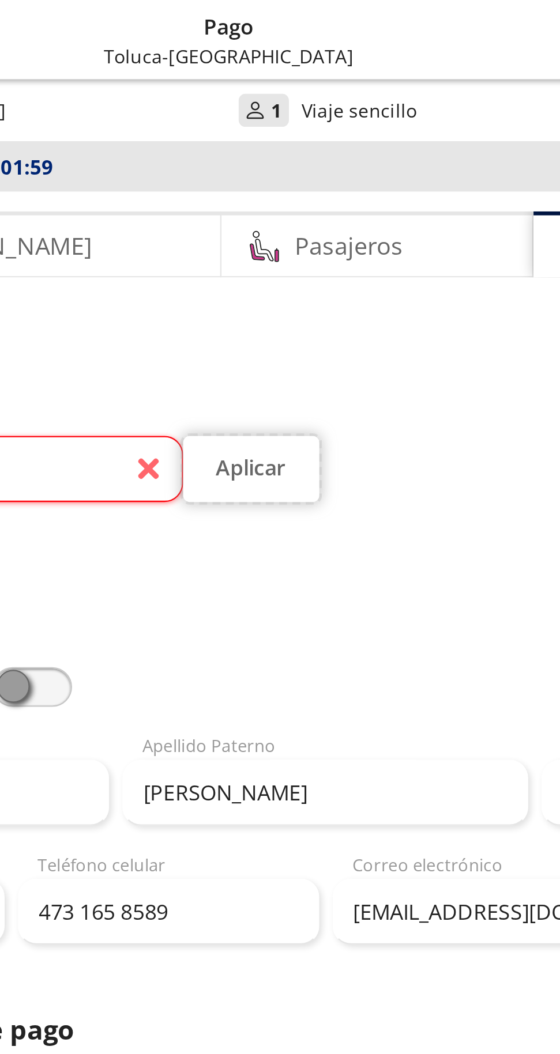
click at [253, 209] on button "Aplicar" at bounding box center [247, 204] width 59 height 29
click at [257, 201] on button "Aplicar" at bounding box center [247, 204] width 59 height 29
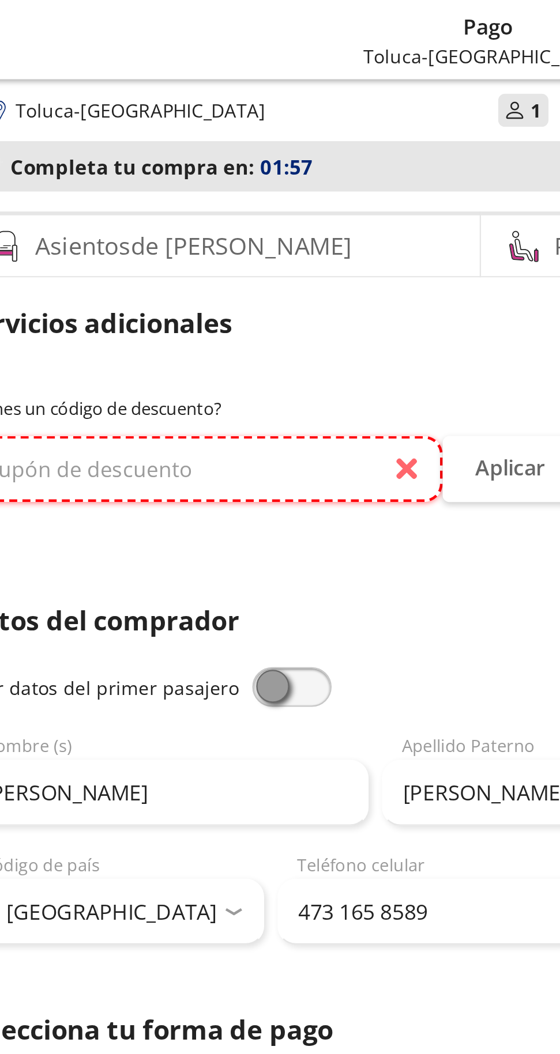
click at [198, 206] on input "text" at bounding box center [113, 204] width 209 height 29
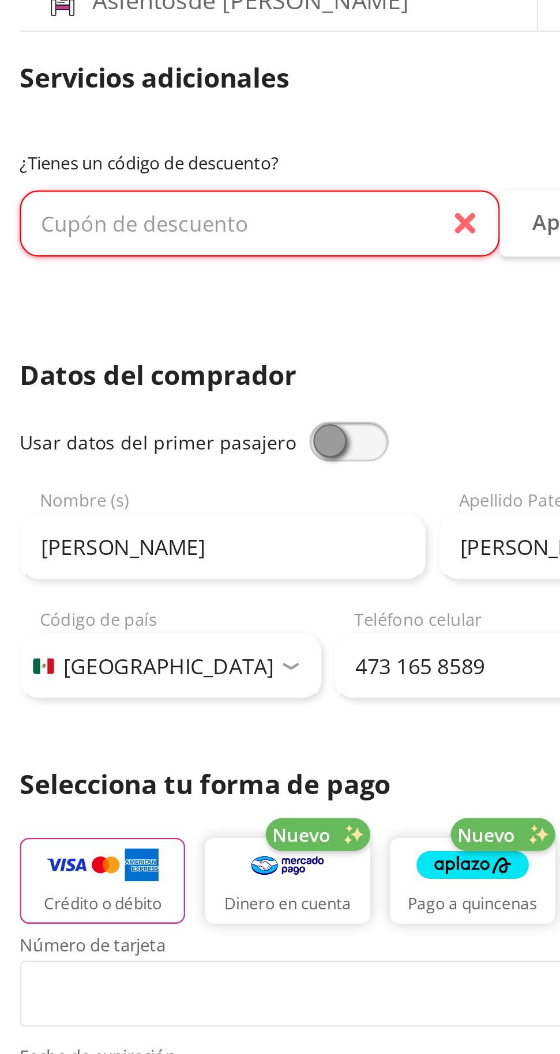
click at [148, 167] on div "Servicios adicionales ¿Tienes un código de descuento? Aplicar" at bounding box center [280, 183] width 542 height 101
click at [205, 206] on input "text" at bounding box center [113, 204] width 209 height 29
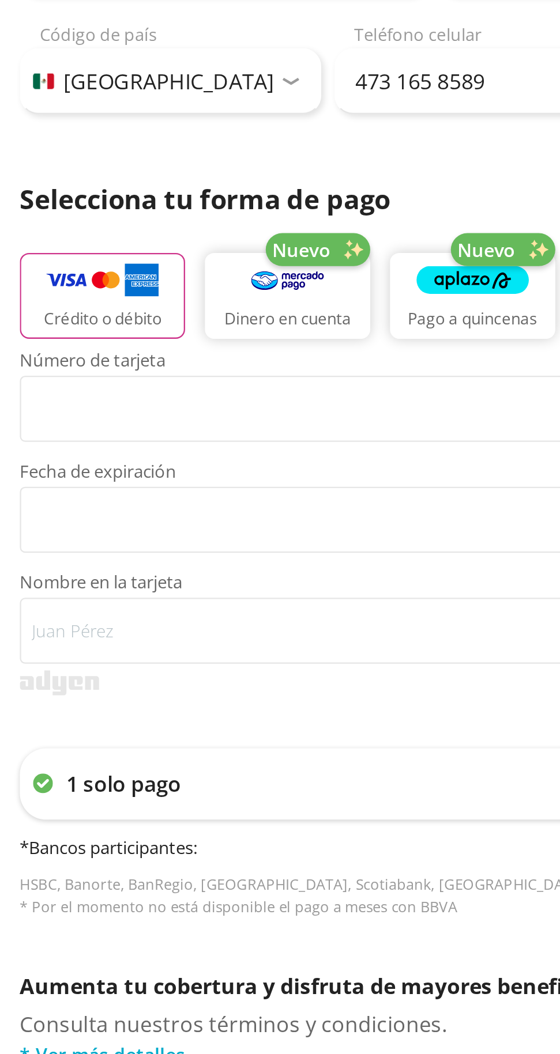
scroll to position [3, 0]
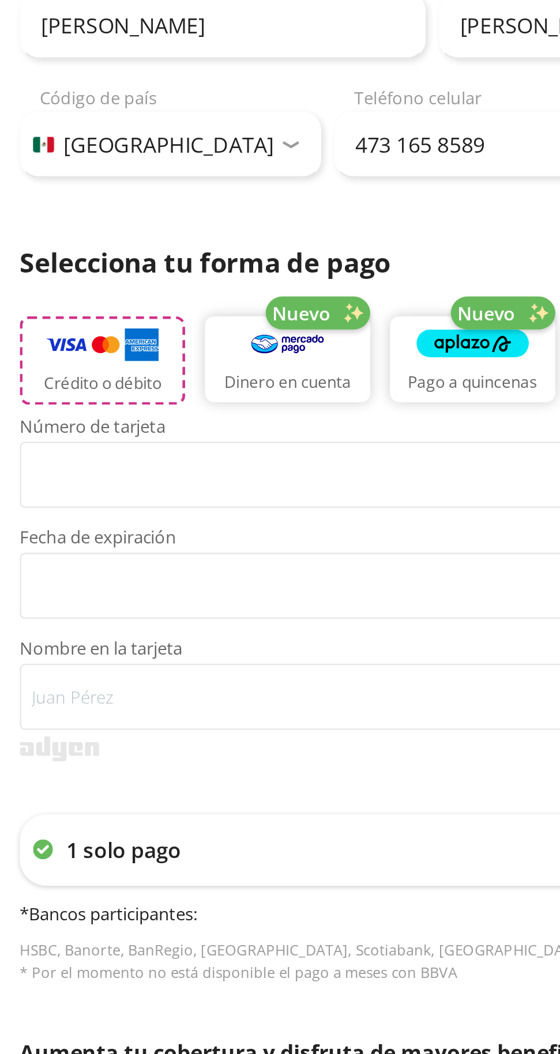
click at [50, 480] on img "button" at bounding box center [44, 482] width 49 height 17
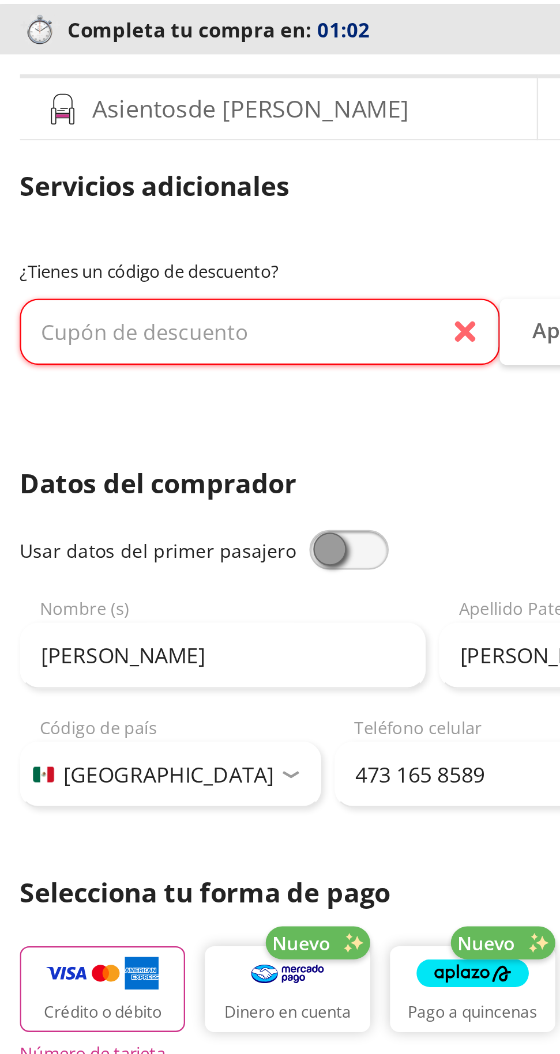
scroll to position [0, 0]
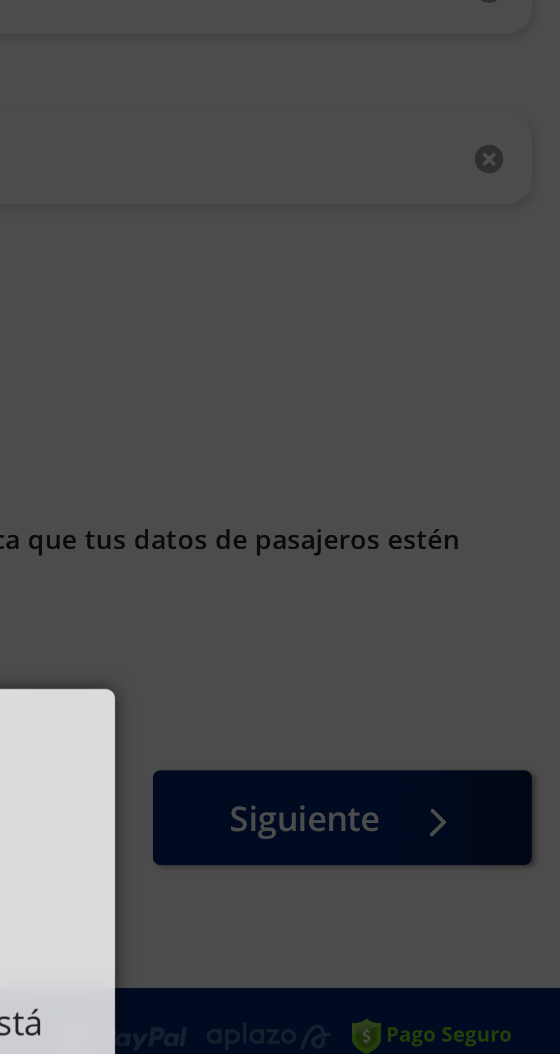
click at [543, 374] on div "00 : 55 ¿Necesitas más tiempo? Tic, toc… el tiempo para completar tu compra est…" at bounding box center [280, 527] width 560 height 1054
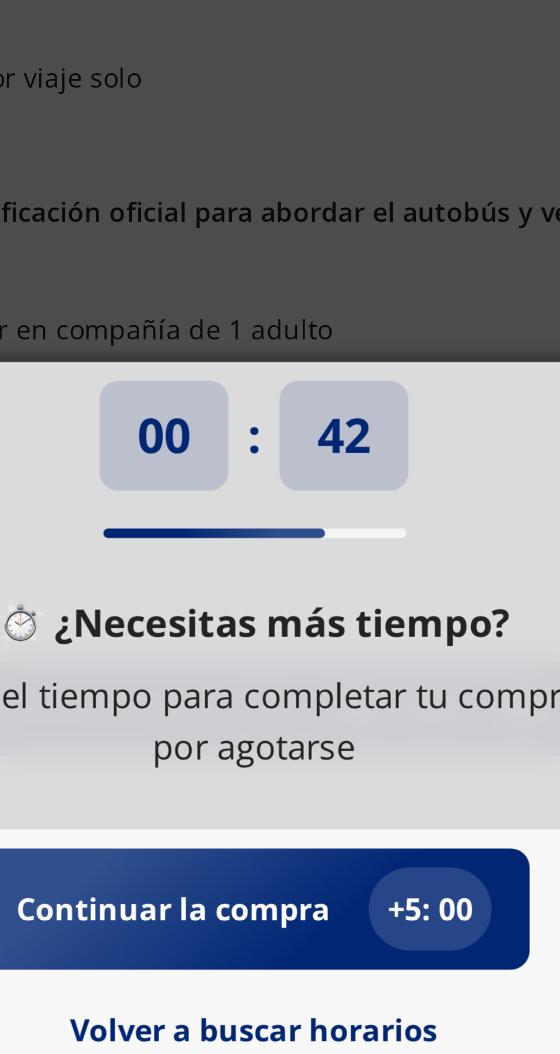
click at [298, 592] on p "Continuar la compra" at bounding box center [255, 586] width 96 height 14
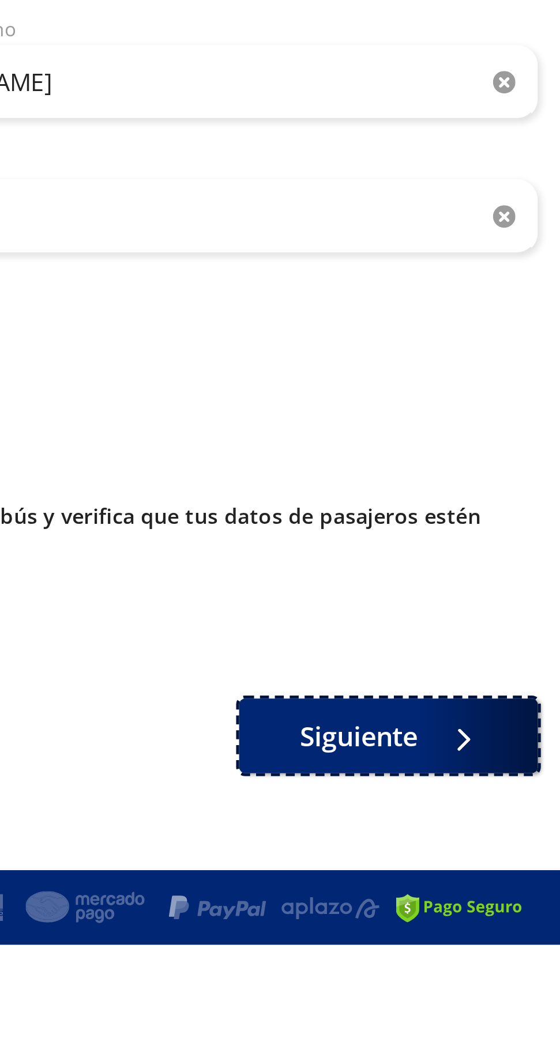
click at [513, 452] on div at bounding box center [519, 458] width 17 height 14
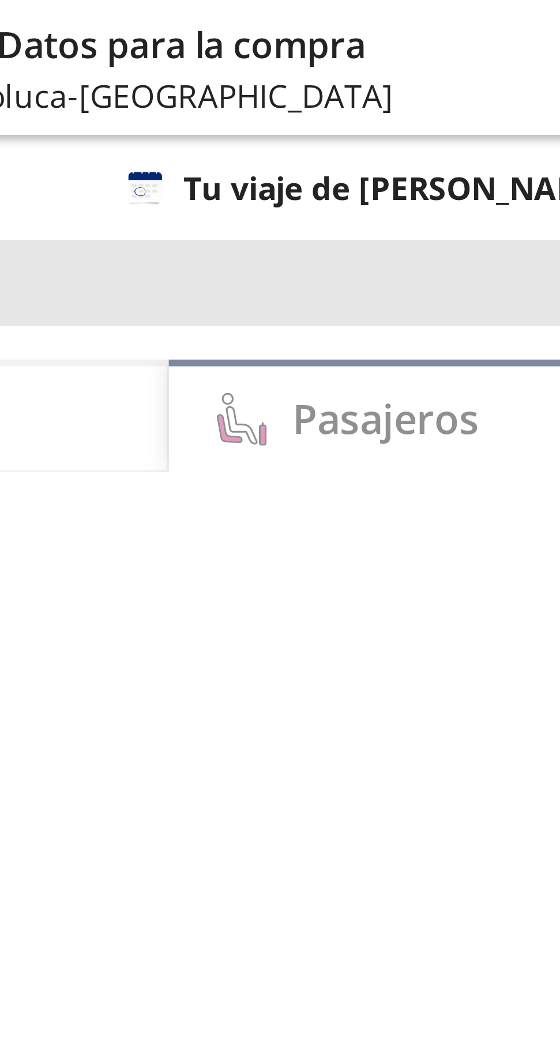
select select "MX"
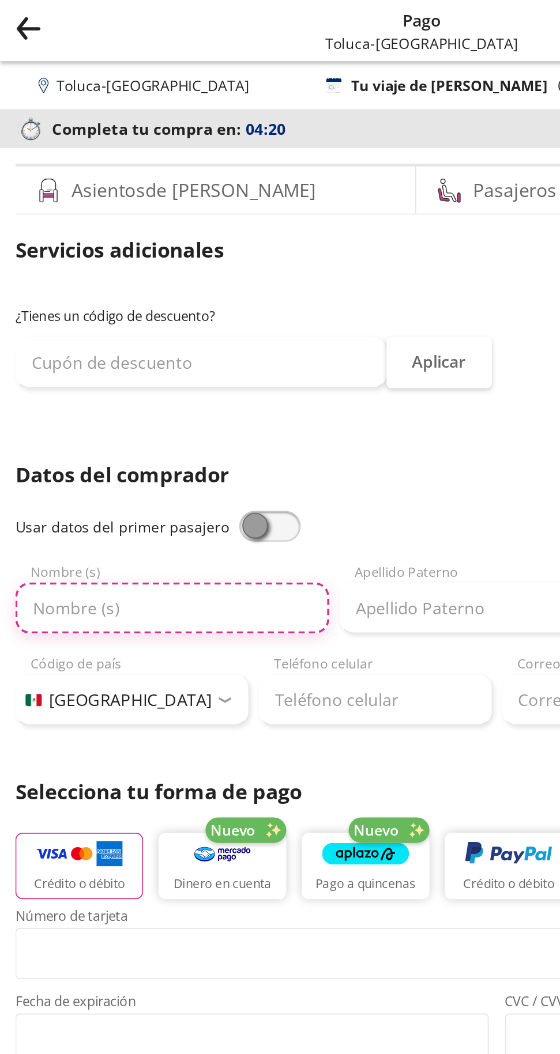
click at [112, 337] on input "Nombre (s)" at bounding box center [97, 342] width 177 height 29
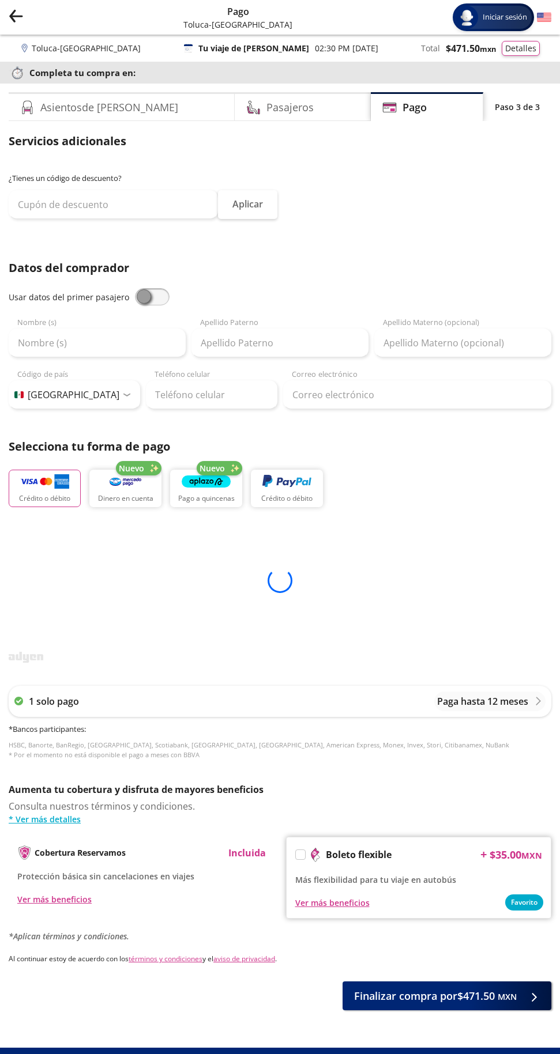
select select "MX"
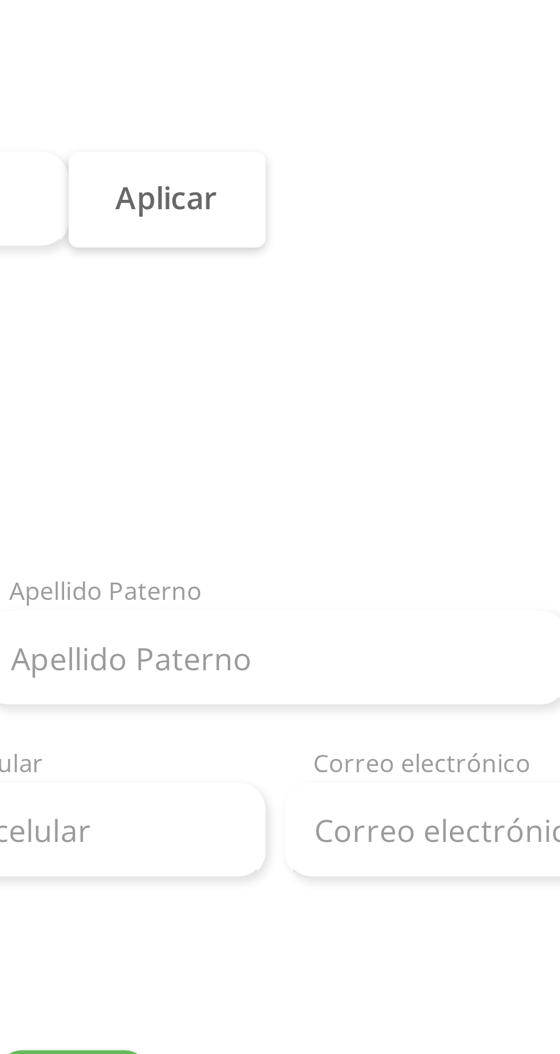
scroll to position [50, 0]
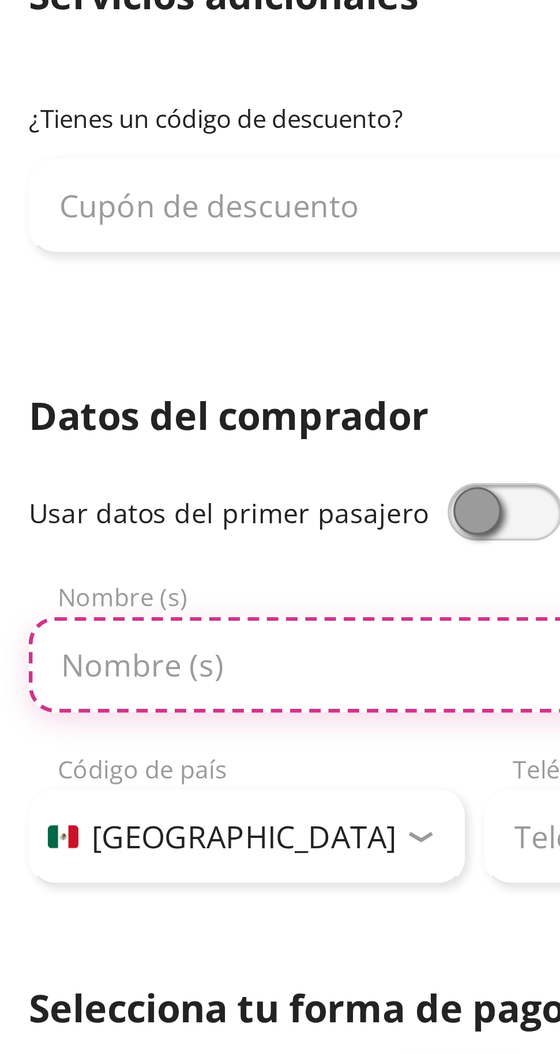
click at [90, 306] on input "Nombre (s)" at bounding box center [97, 320] width 177 height 29
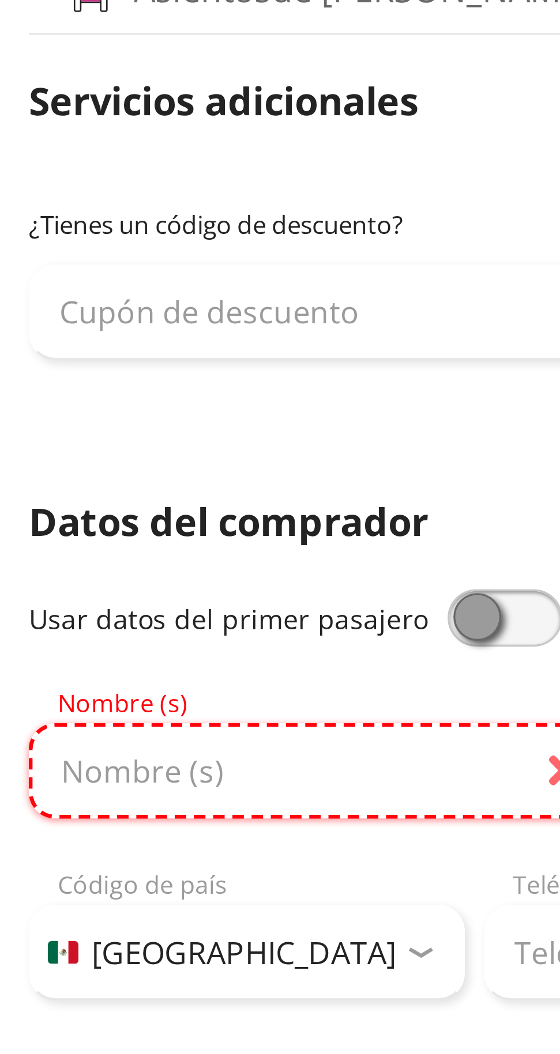
click at [99, 303] on input "Nombre (s)" at bounding box center [97, 317] width 177 height 29
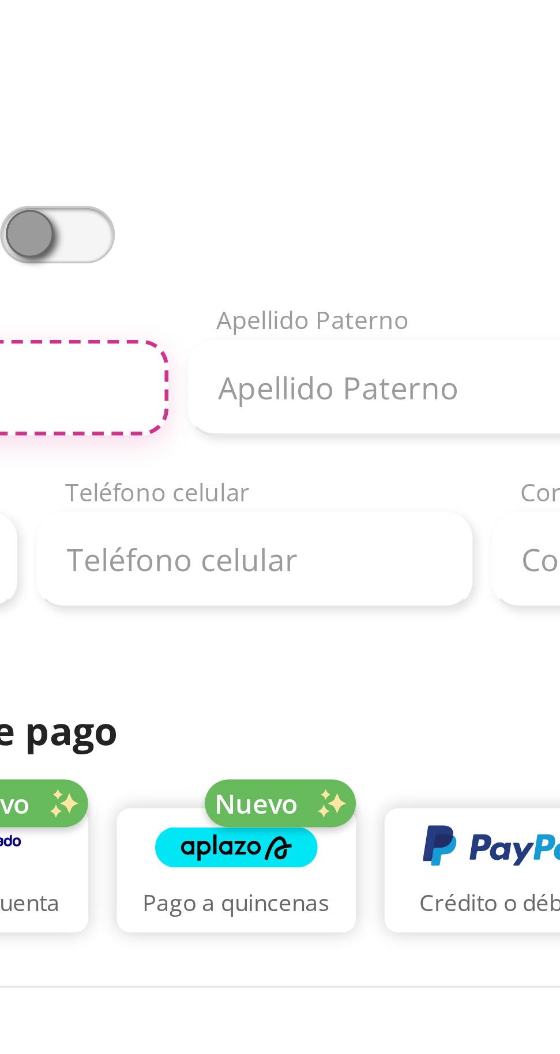
type input "[PERSON_NAME]"
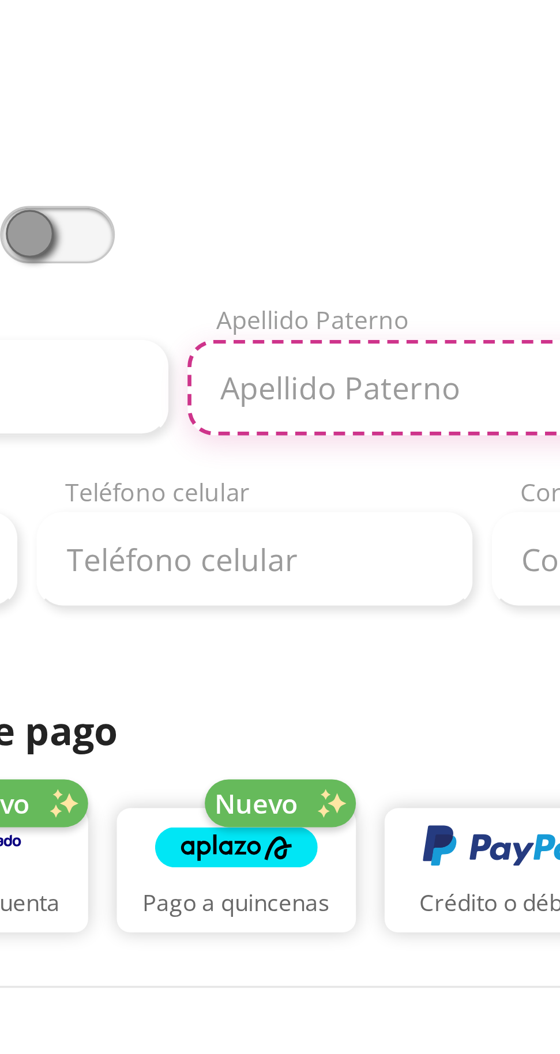
click at [269, 306] on input "Apellido Paterno" at bounding box center [279, 320] width 177 height 29
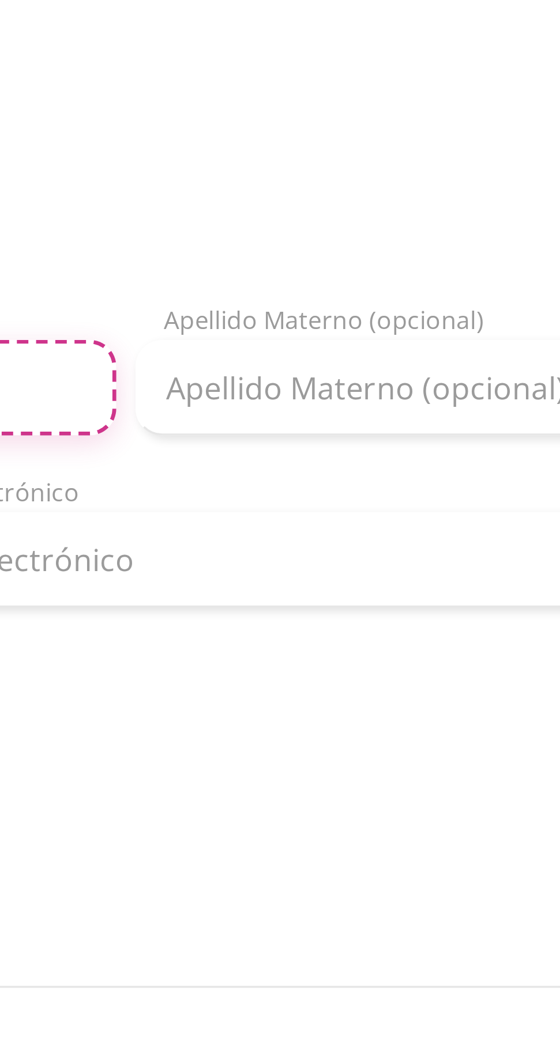
type input "[PERSON_NAME]"
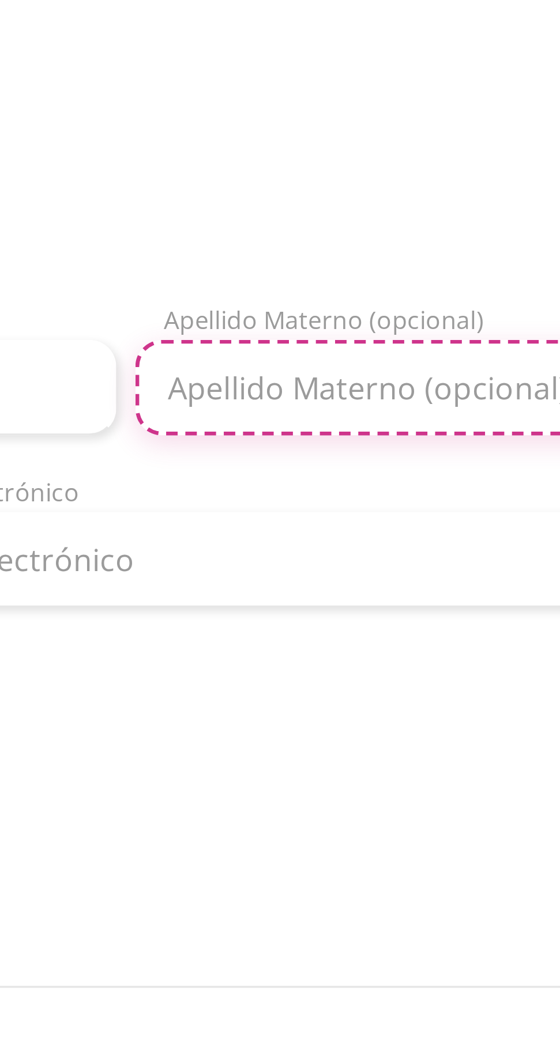
click at [448, 306] on input "Apellido Materno (opcional)" at bounding box center [462, 320] width 177 height 29
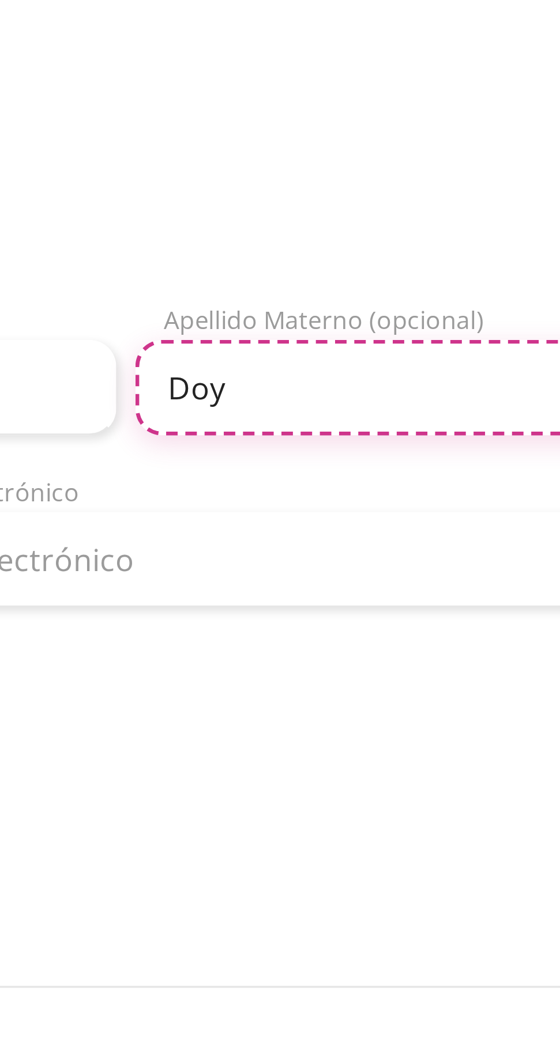
type input "Doyo"
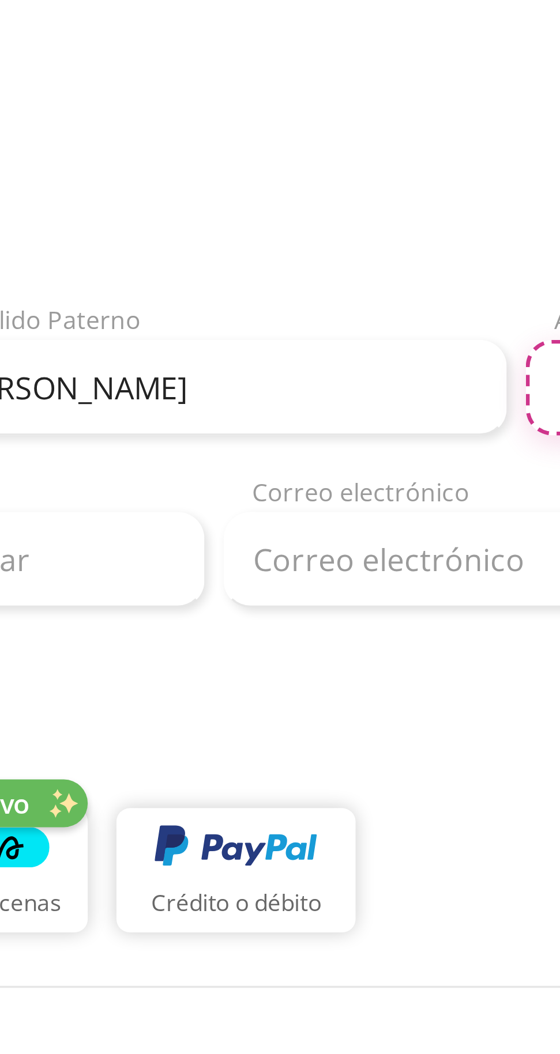
type input "[PERSON_NAME]"
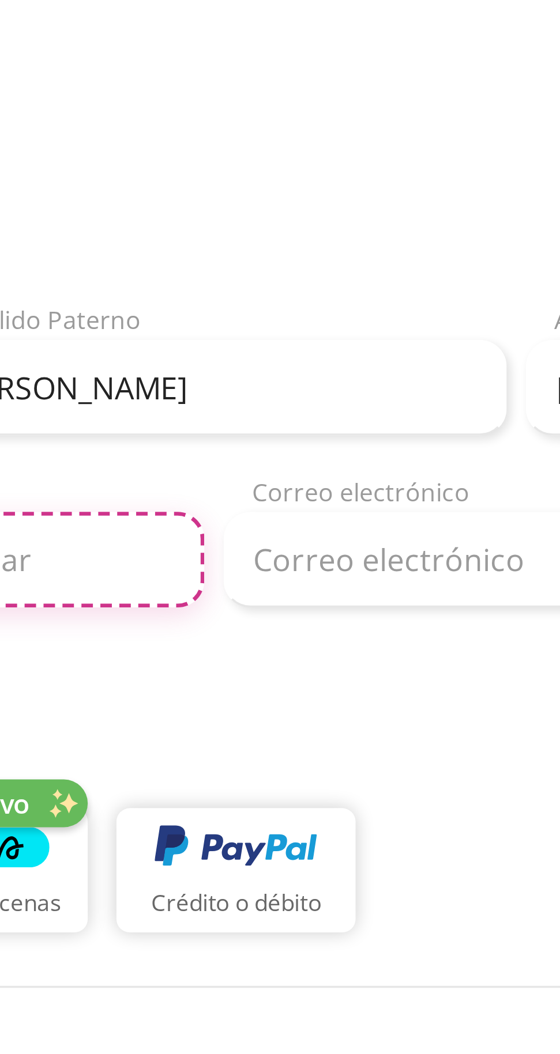
click at [251, 358] on input "Teléfono celular" at bounding box center [211, 372] width 131 height 29
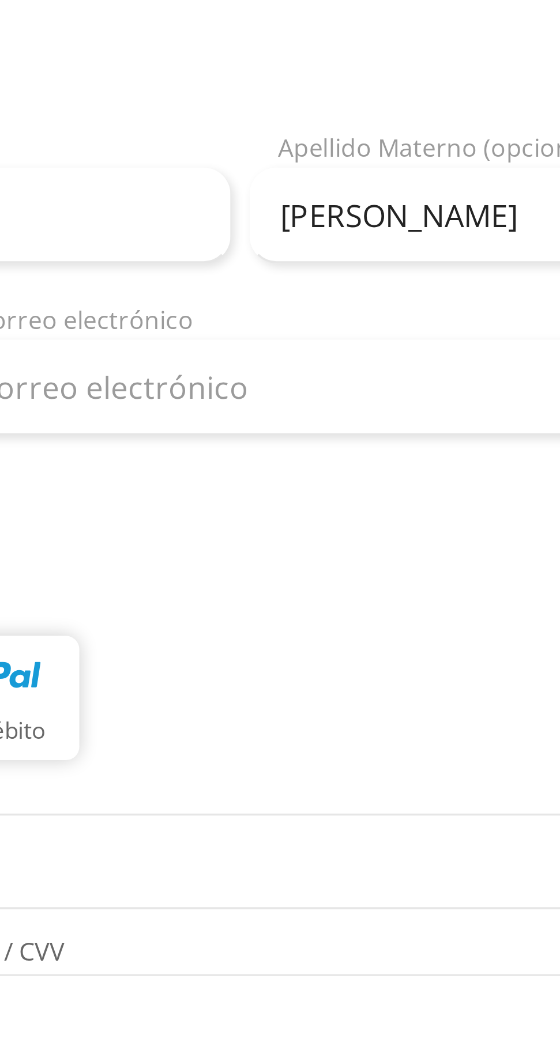
type input "473 165 8589"
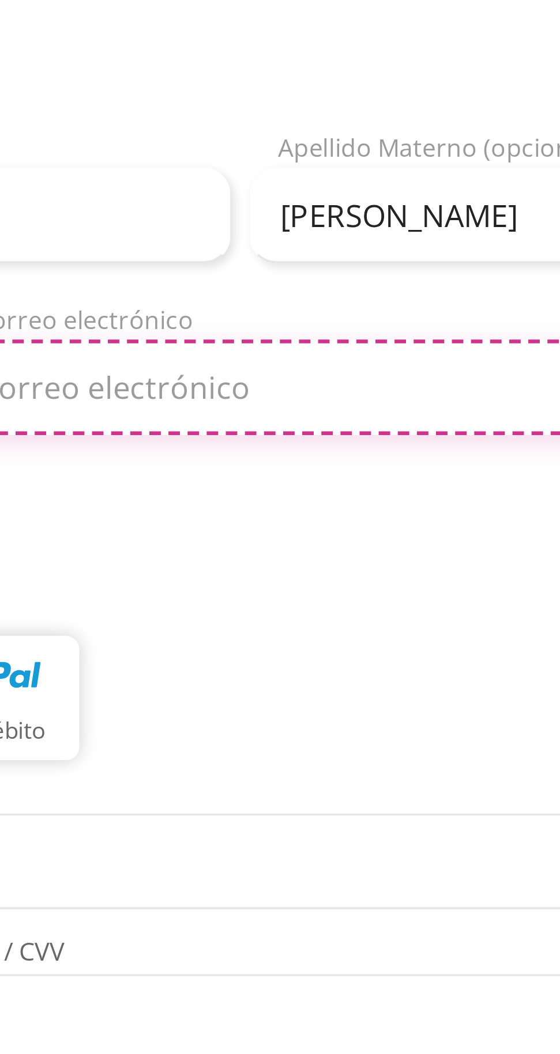
click at [395, 358] on input "Correo electrónico" at bounding box center [417, 372] width 269 height 29
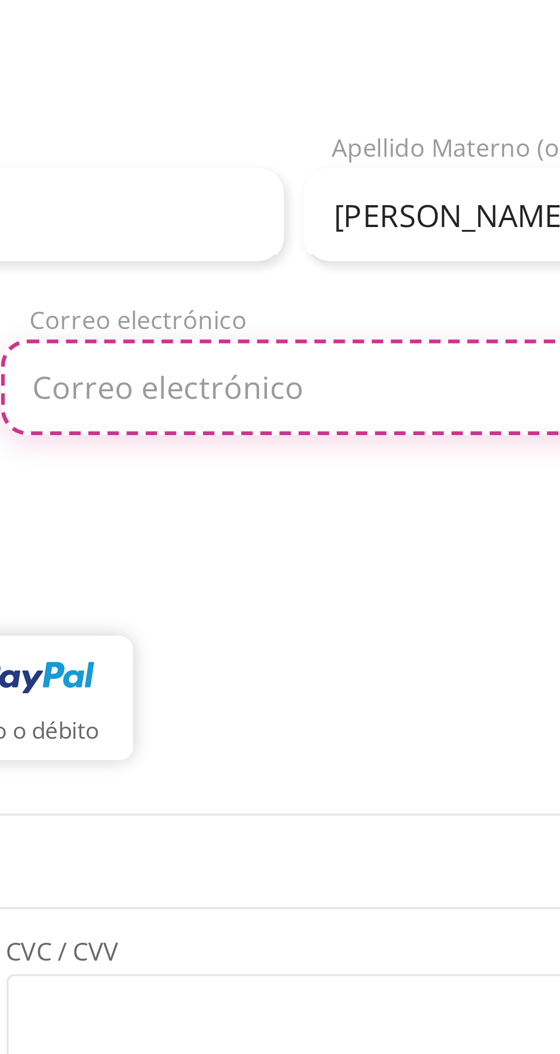
type input "[EMAIL_ADDRESS][DOMAIN_NAME]"
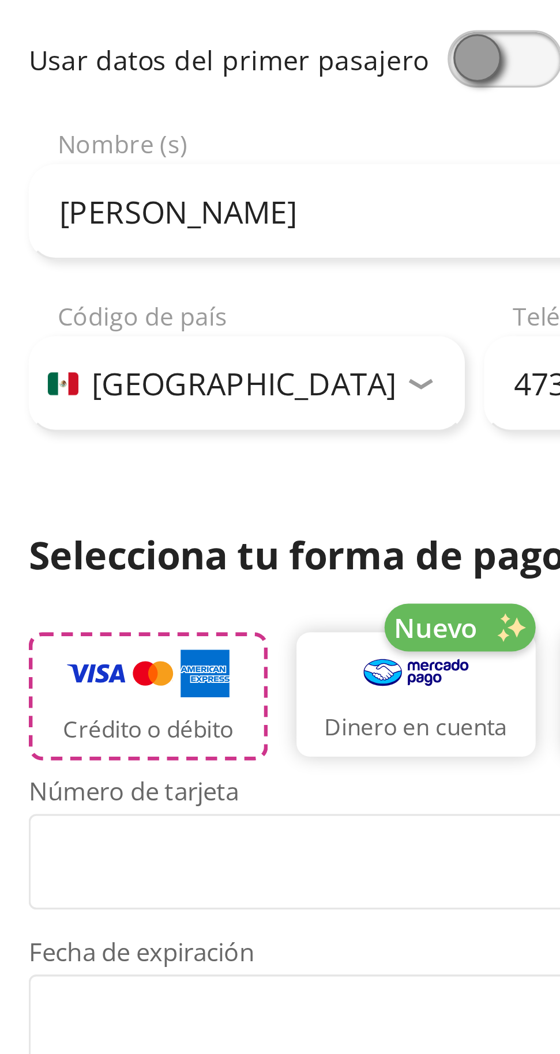
click at [59, 450] on img "button" at bounding box center [44, 458] width 49 height 17
click at [54, 450] on img "button" at bounding box center [44, 458] width 49 height 17
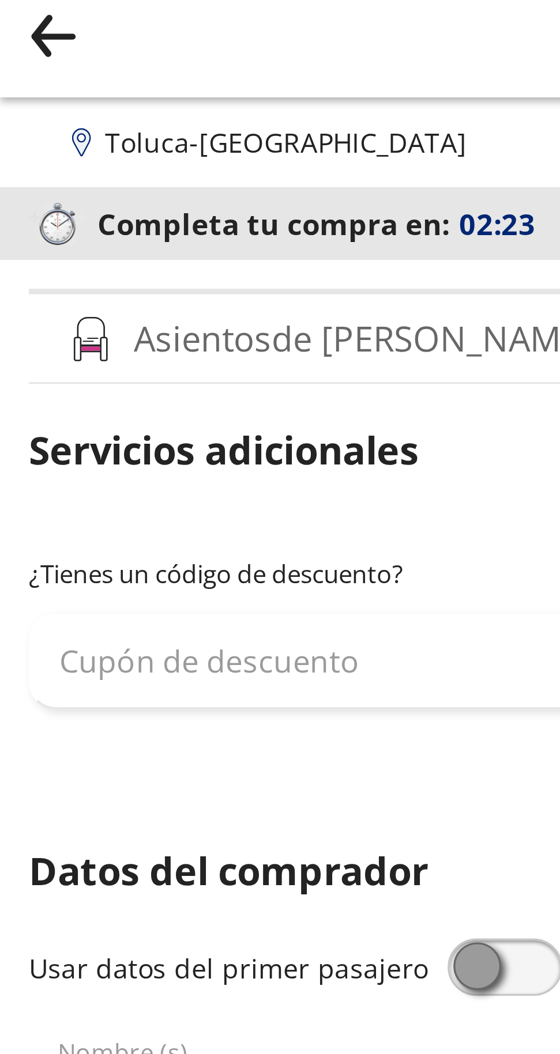
scroll to position [0, 0]
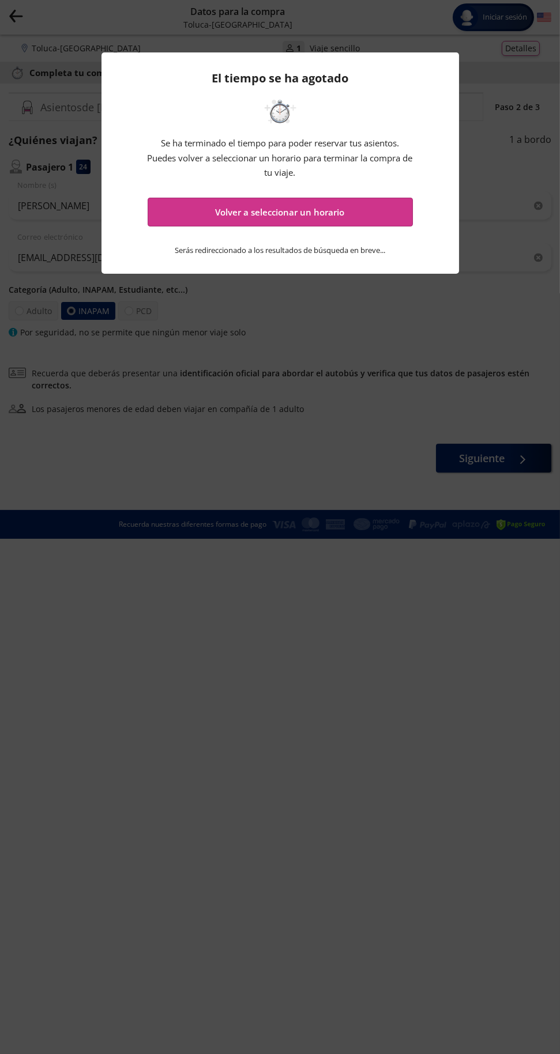
click at [359, 226] on button "Volver a seleccionar un horario" at bounding box center [280, 212] width 265 height 29
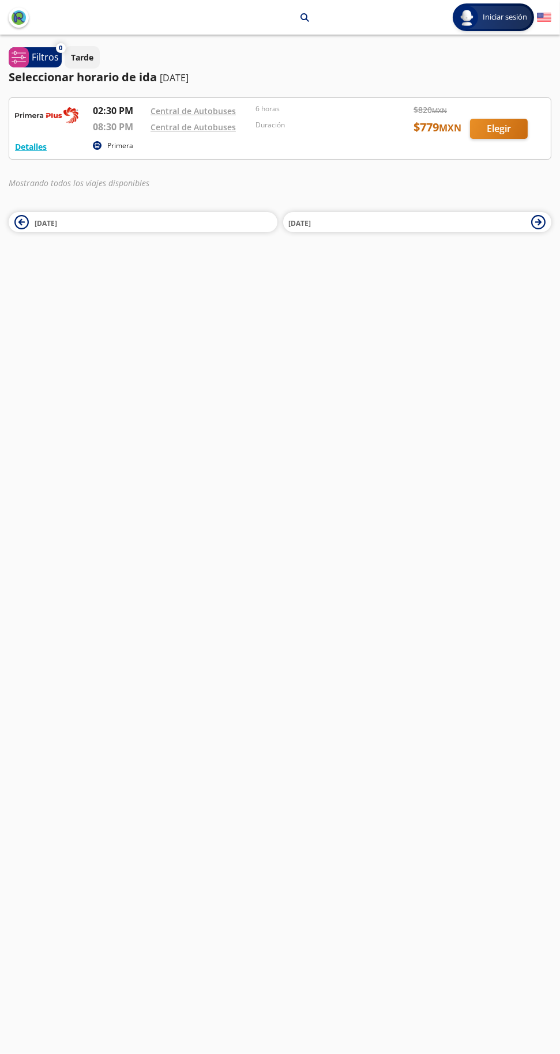
click at [35, 154] on div at bounding box center [279, 128] width 541 height 61
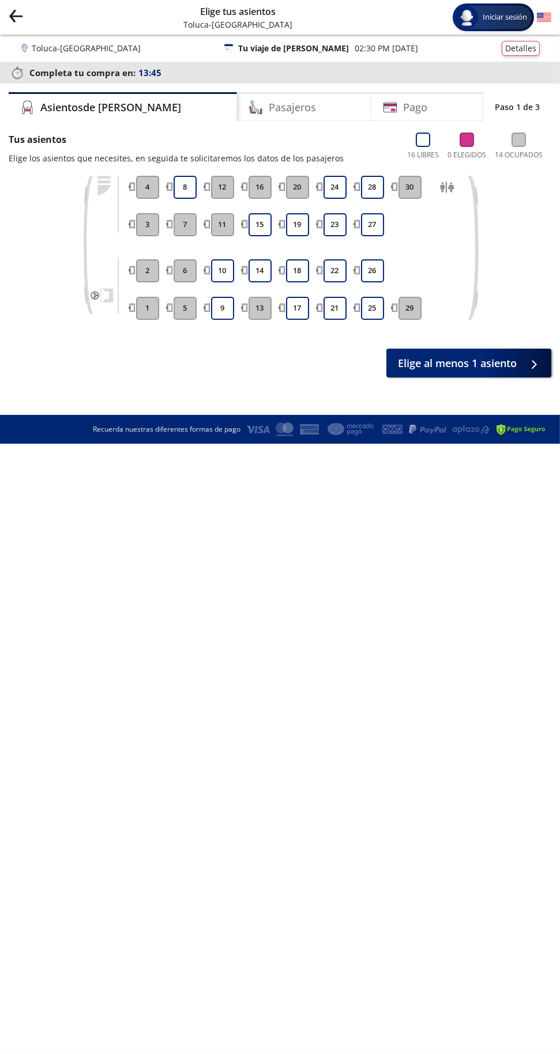
click at [337, 191] on button "24" at bounding box center [334, 187] width 23 height 23
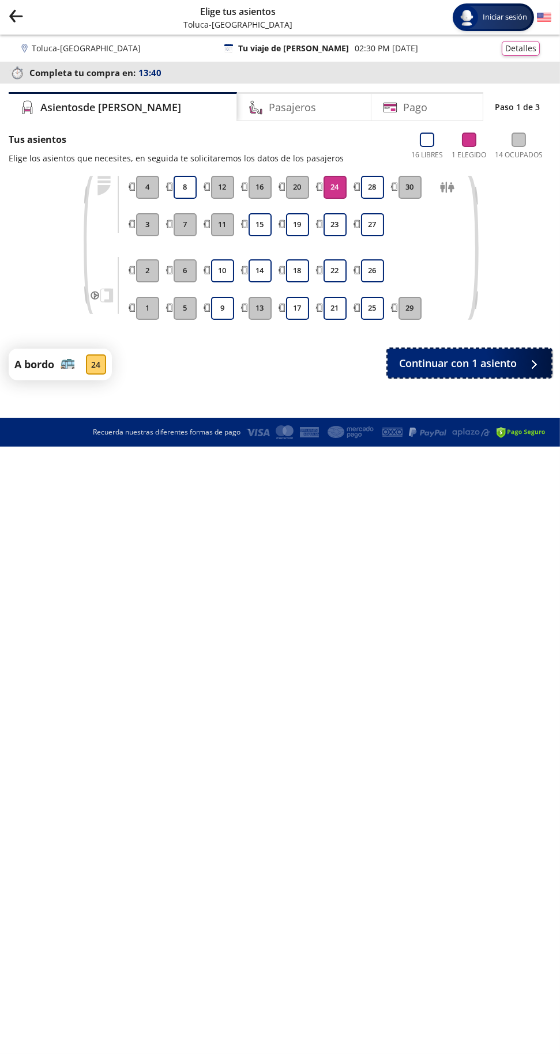
click at [530, 368] on button "Continuar con 1 asiento" at bounding box center [469, 363] width 164 height 29
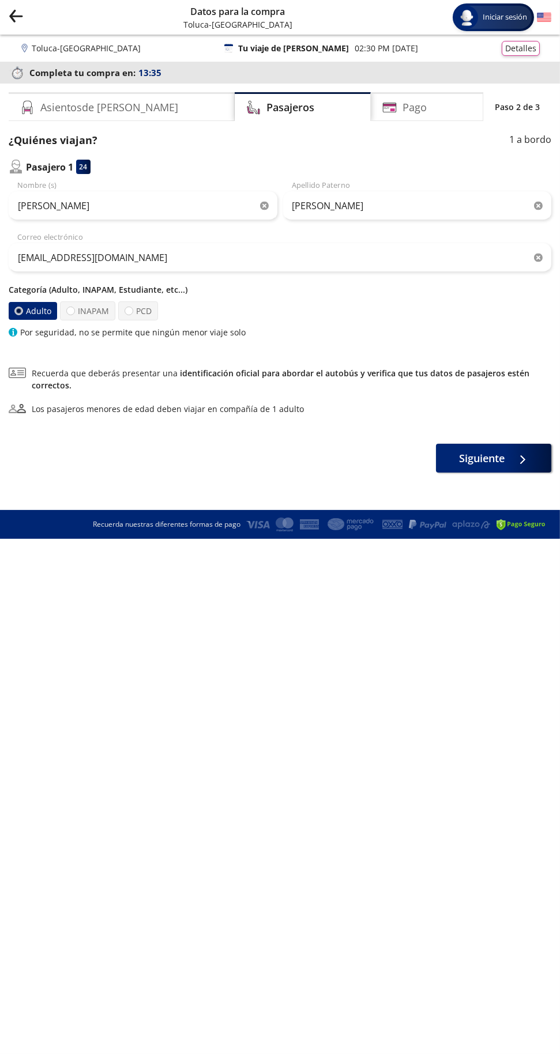
click at [70, 311] on div at bounding box center [70, 311] width 9 height 9
click at [70, 311] on input "INAPAM" at bounding box center [70, 310] width 7 height 7
radio input "true"
radio input "false"
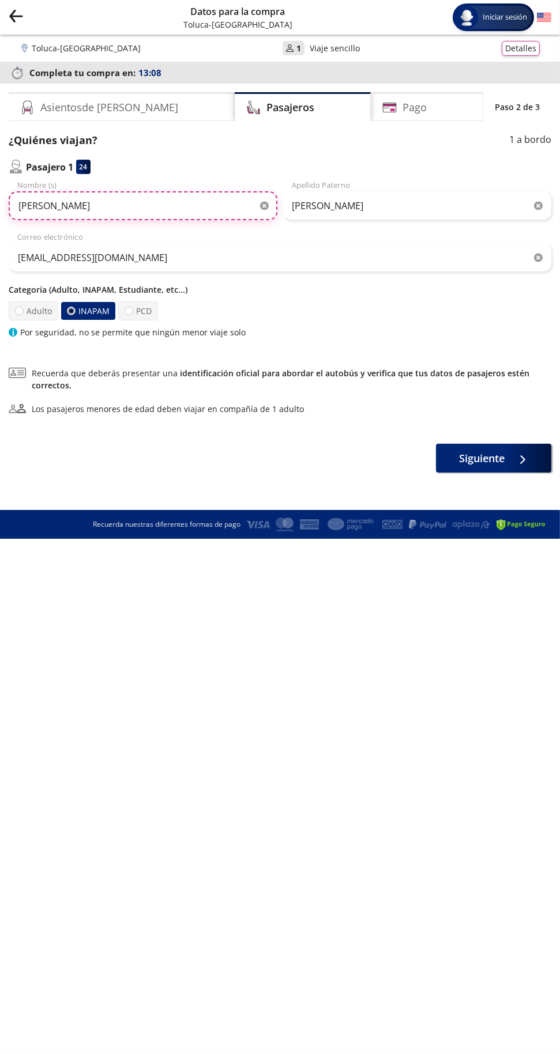
click at [111, 202] on input "[PERSON_NAME]" at bounding box center [143, 205] width 269 height 29
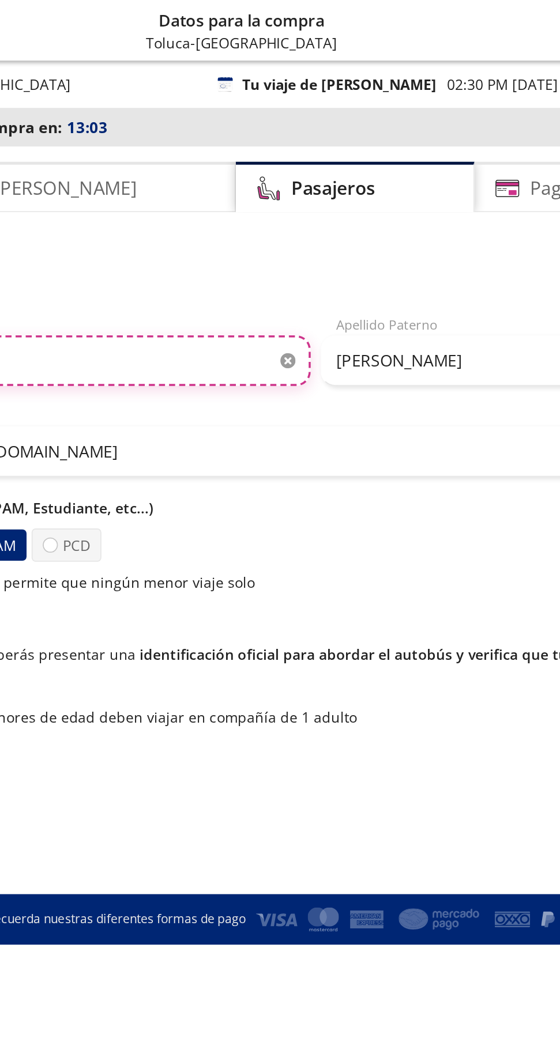
type input "Victor"
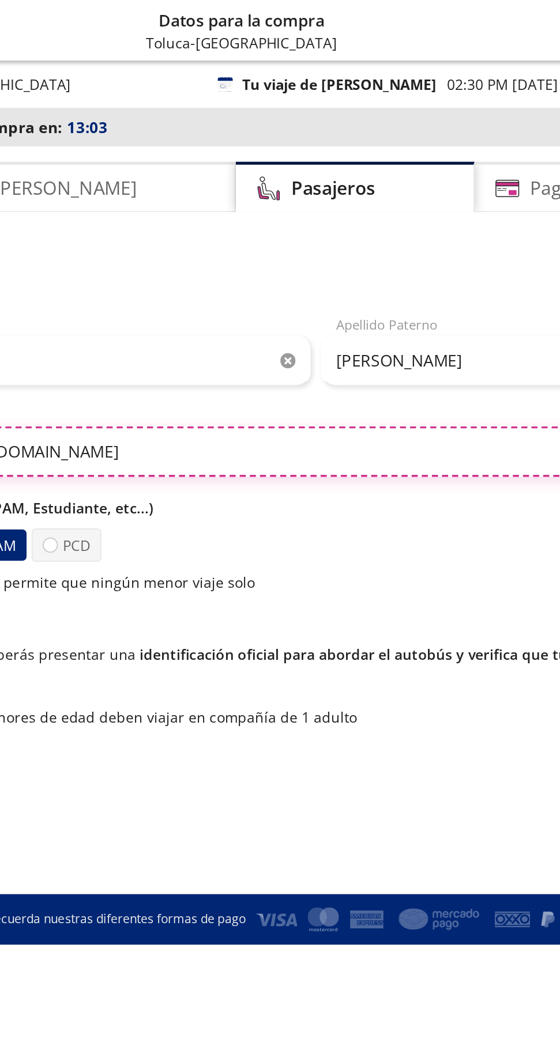
click at [322, 253] on input "[EMAIL_ADDRESS][DOMAIN_NAME]" at bounding box center [280, 257] width 542 height 29
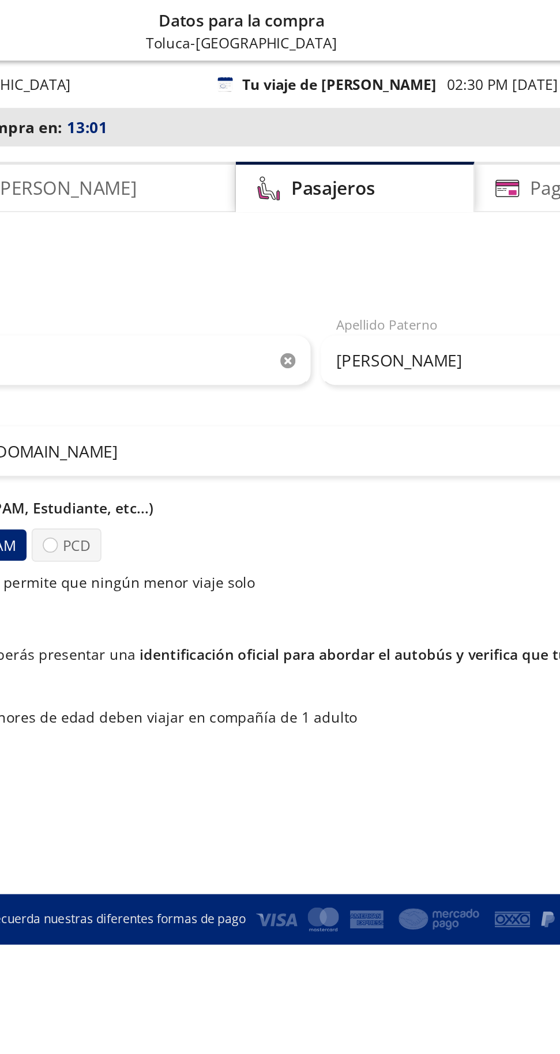
click at [346, 169] on div "Pasajero 1 24" at bounding box center [280, 167] width 542 height 14
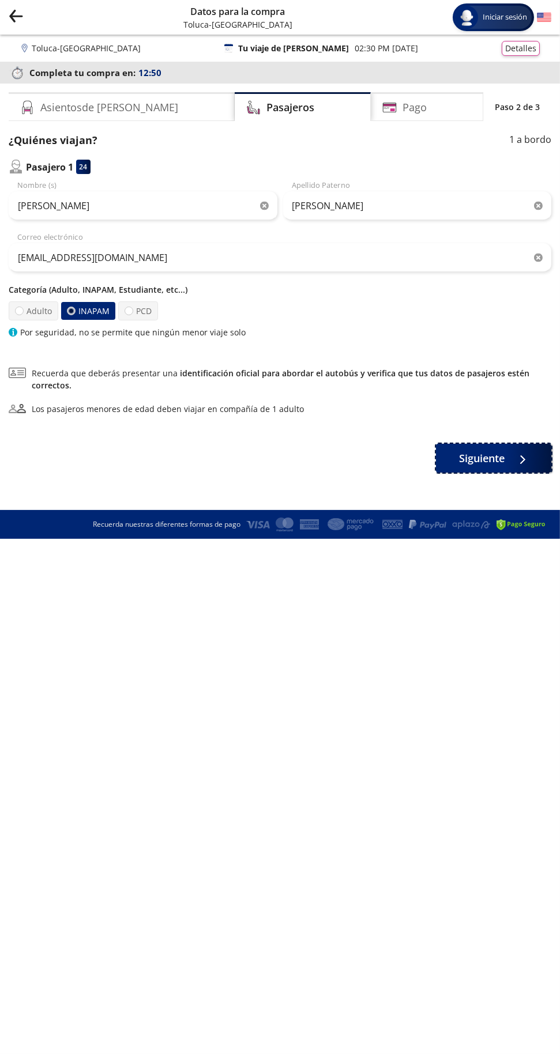
click at [514, 460] on div at bounding box center [519, 458] width 17 height 14
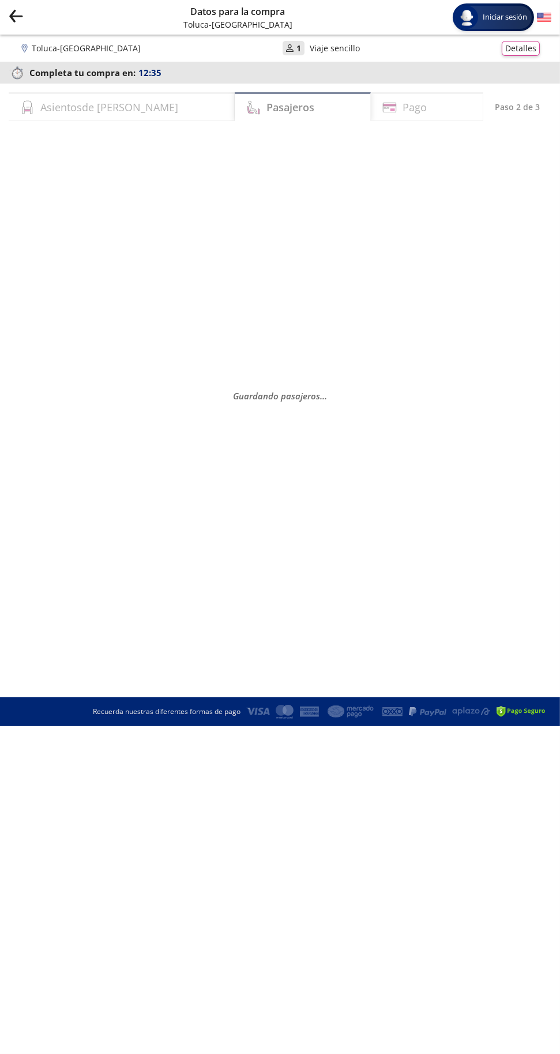
select select "MX"
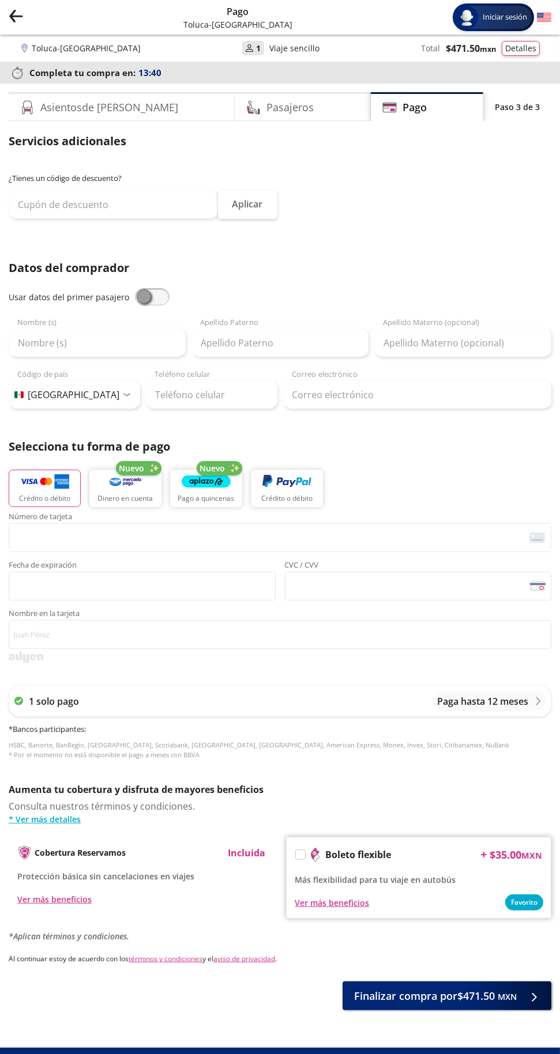
click at [157, 302] on span at bounding box center [152, 296] width 35 height 17
click at [135, 288] on input "checkbox" at bounding box center [135, 288] width 0 height 0
type input "Victor"
type input "[PERSON_NAME]"
type input "[EMAIL_ADDRESS][DOMAIN_NAME]"
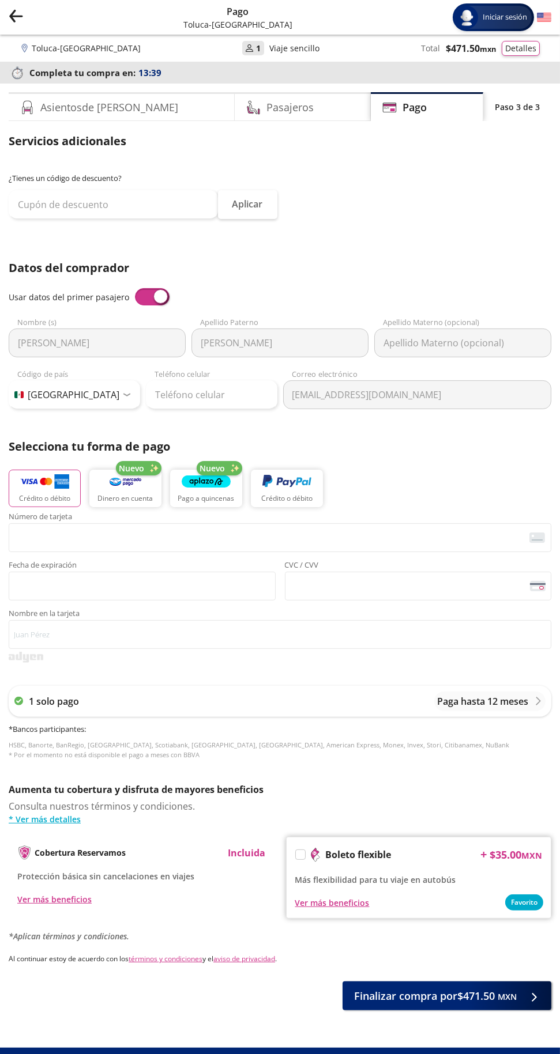
click at [145, 299] on span at bounding box center [152, 296] width 35 height 17
click at [135, 288] on input "checkbox" at bounding box center [135, 288] width 0 height 0
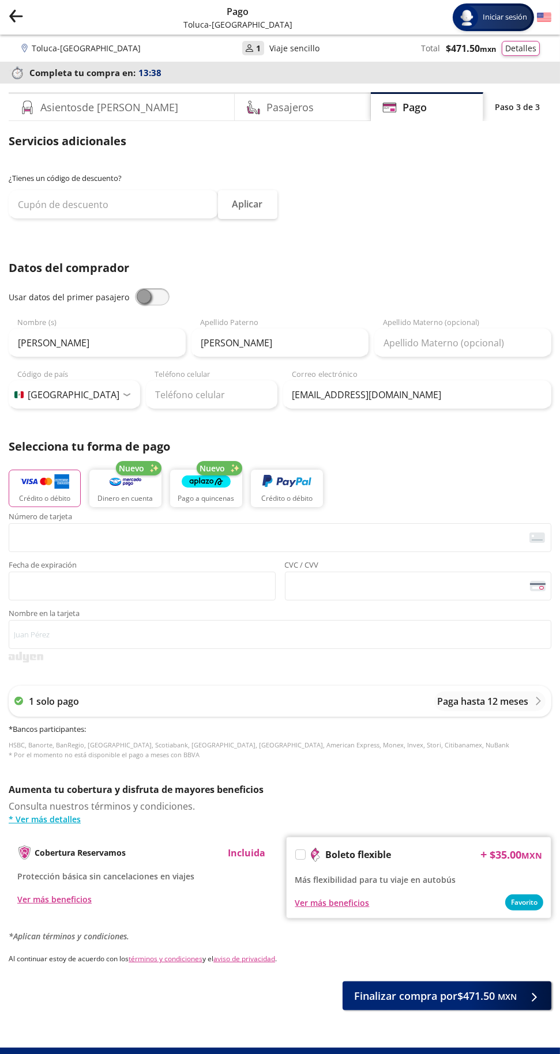
click at [147, 301] on span at bounding box center [152, 296] width 35 height 17
click at [135, 288] on input "checkbox" at bounding box center [135, 288] width 0 height 0
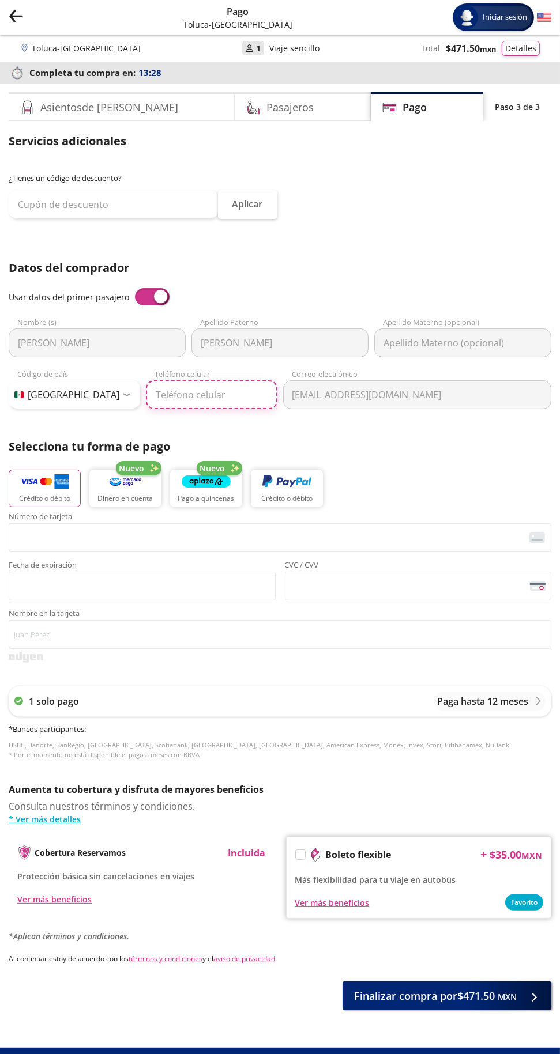
click at [218, 399] on input "Teléfono celular" at bounding box center [211, 394] width 131 height 29
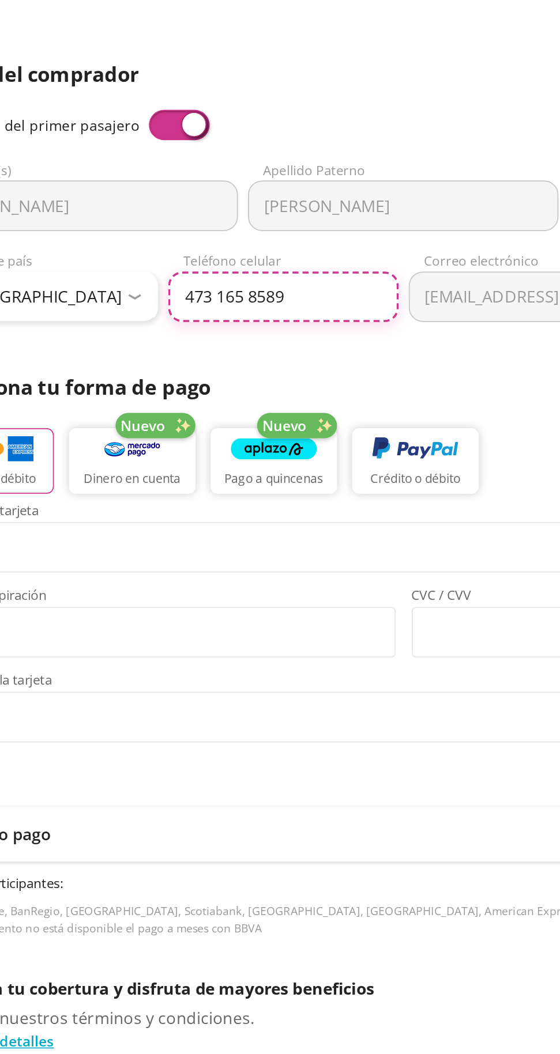
type input "473 165 8589"
click at [318, 443] on p "Selecciona tu forma de pago" at bounding box center [280, 446] width 542 height 17
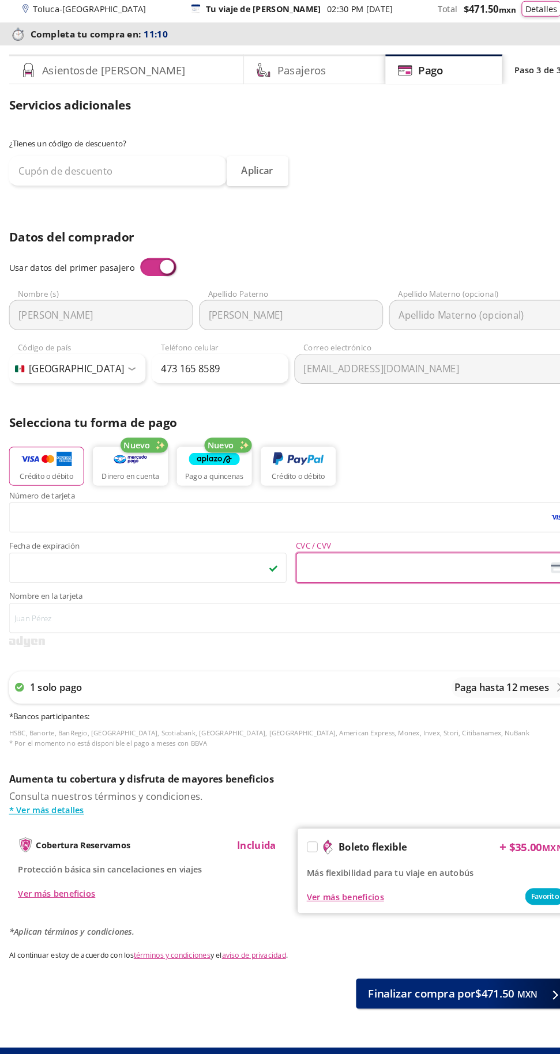
click at [21, 1014] on div "Group 9 Created with Sketch. Pago Toluca - Guanajuato Iniciar sesión Iniciar se…" at bounding box center [280, 538] width 560 height 1076
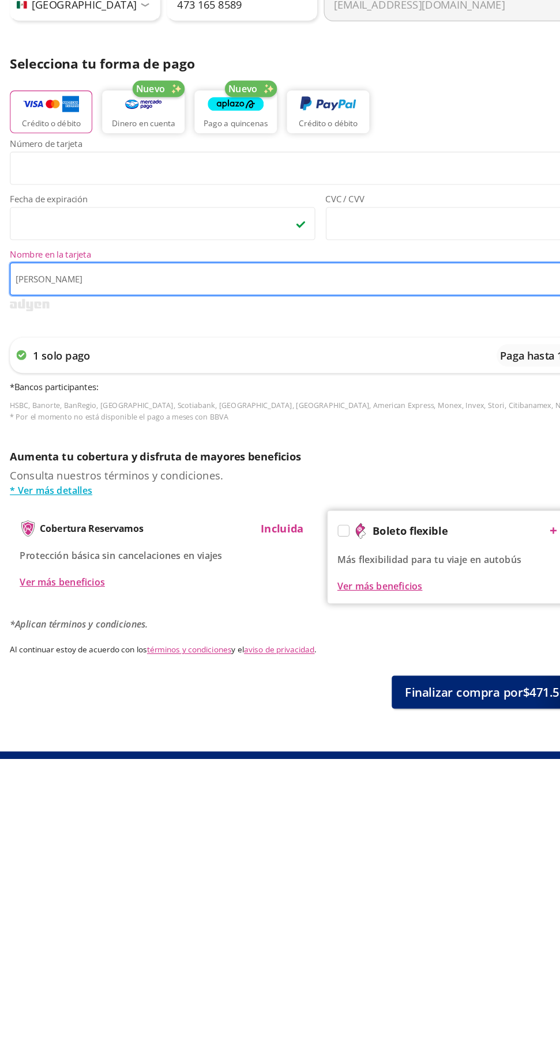
click at [38, 637] on input "[PERSON_NAME]" at bounding box center [280, 634] width 542 height 29
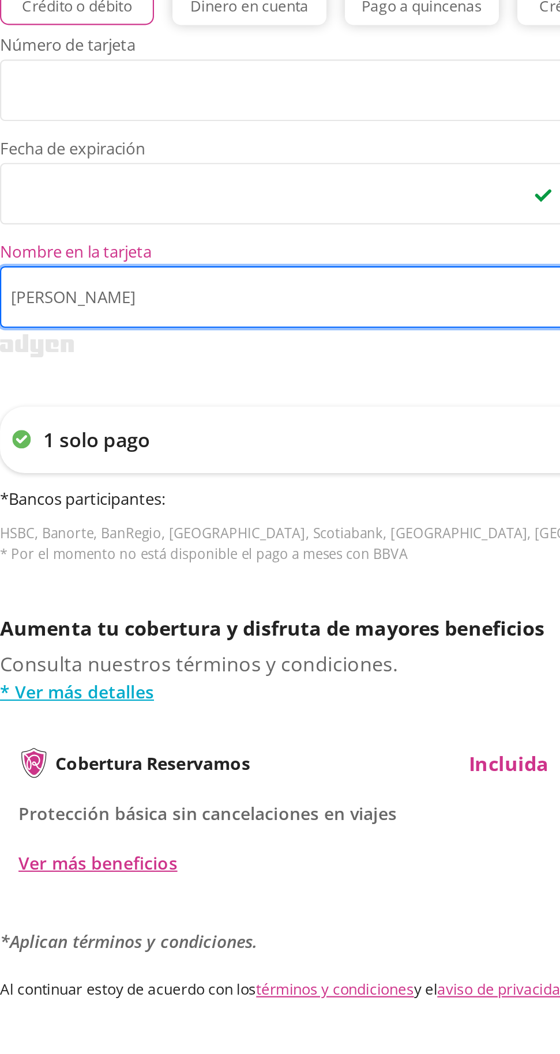
type input "Victor Fidencio García Soto"
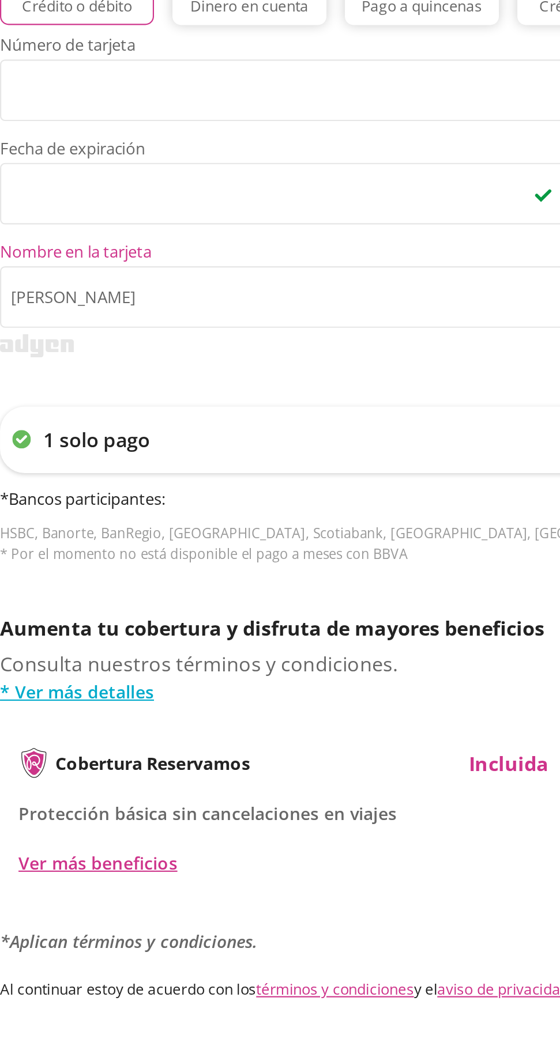
click at [209, 658] on div at bounding box center [280, 657] width 542 height 11
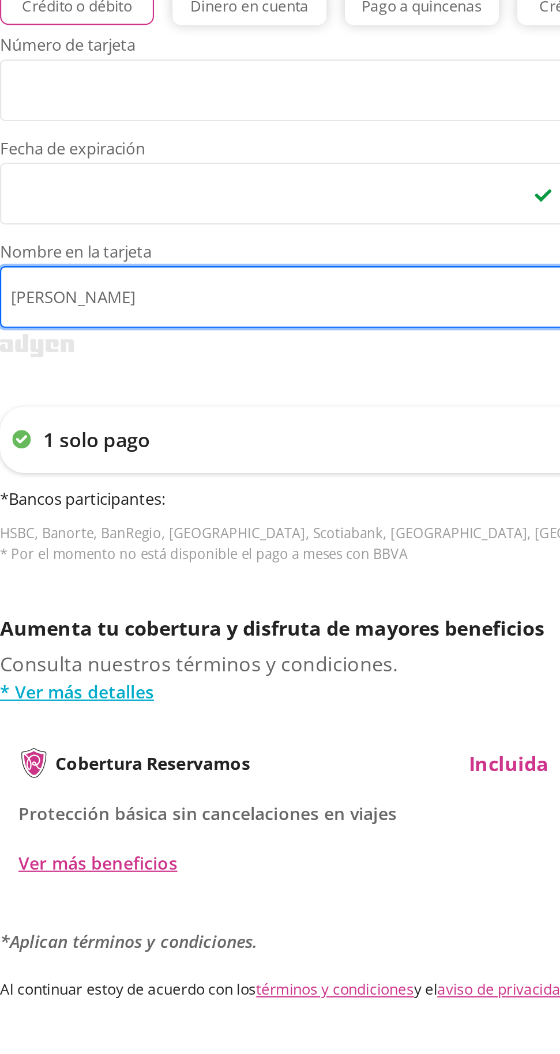
click at [205, 637] on input "Victor Fidencio García Soto" at bounding box center [280, 634] width 542 height 29
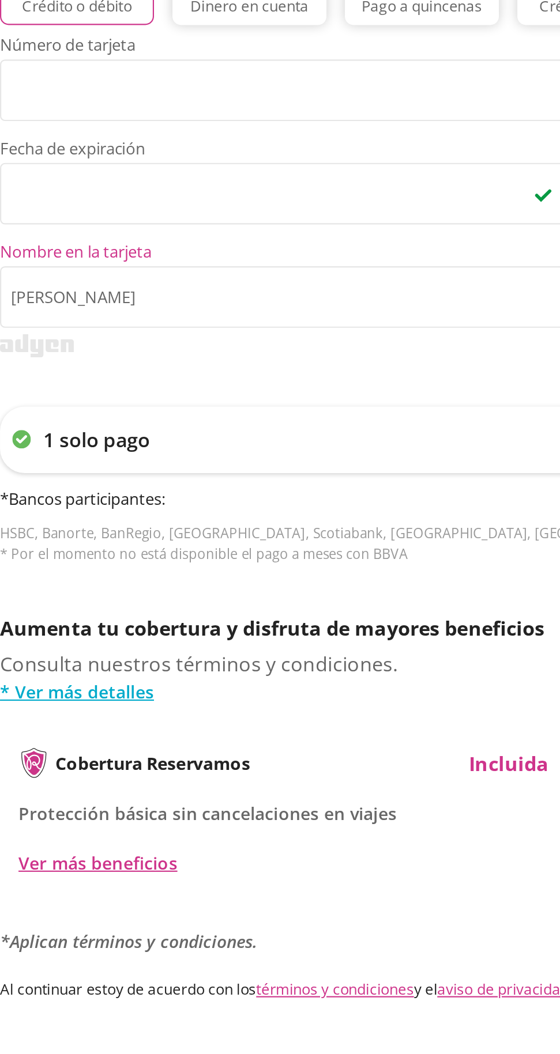
click at [225, 692] on div "1 solo pago Paga hasta 12 meses" at bounding box center [280, 701] width 542 height 31
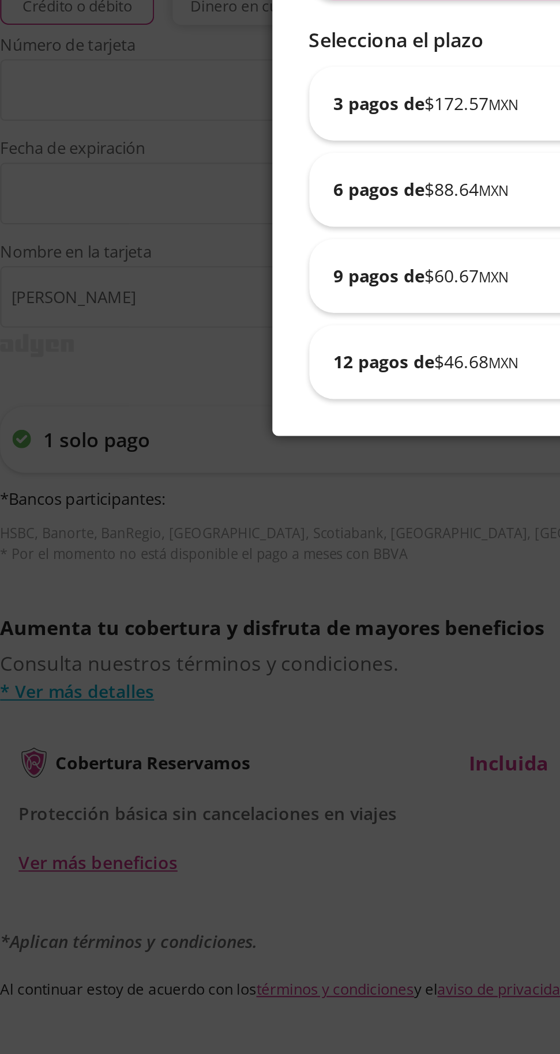
click at [56, 656] on div "Pago diferido a meses Selecciona tu tipo de tarjeta 1 pagos de $ 471.50 MXN Sel…" at bounding box center [280, 527] width 560 height 1054
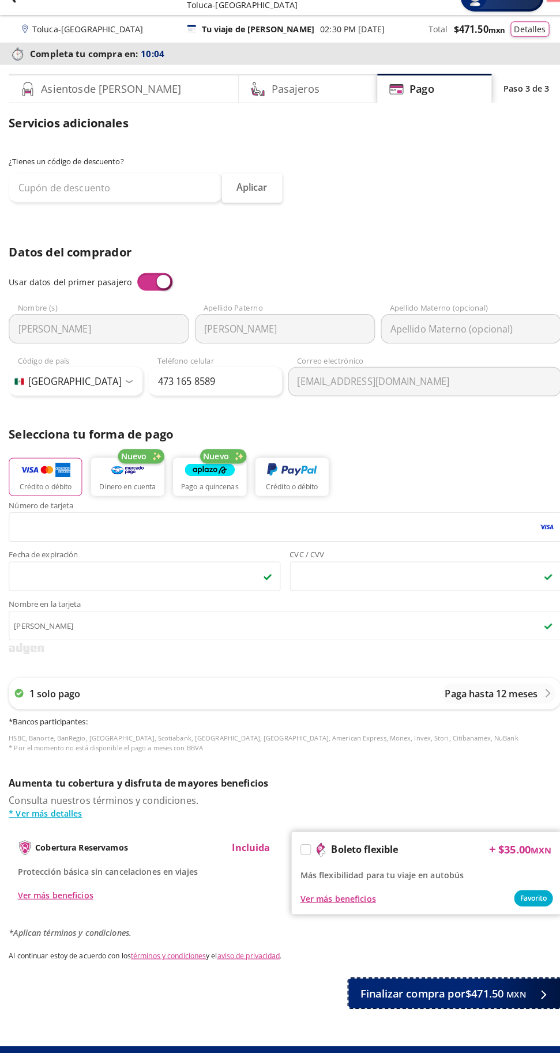
click at [459, 1003] on button "Finalizar compra por $471.50 MXN" at bounding box center [446, 995] width 209 height 29
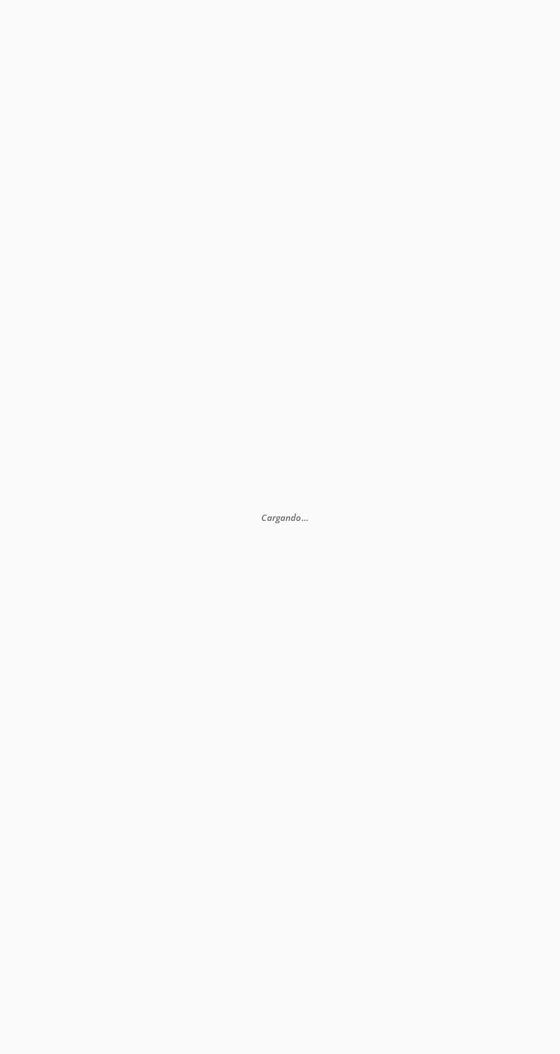
scroll to position [78, 0]
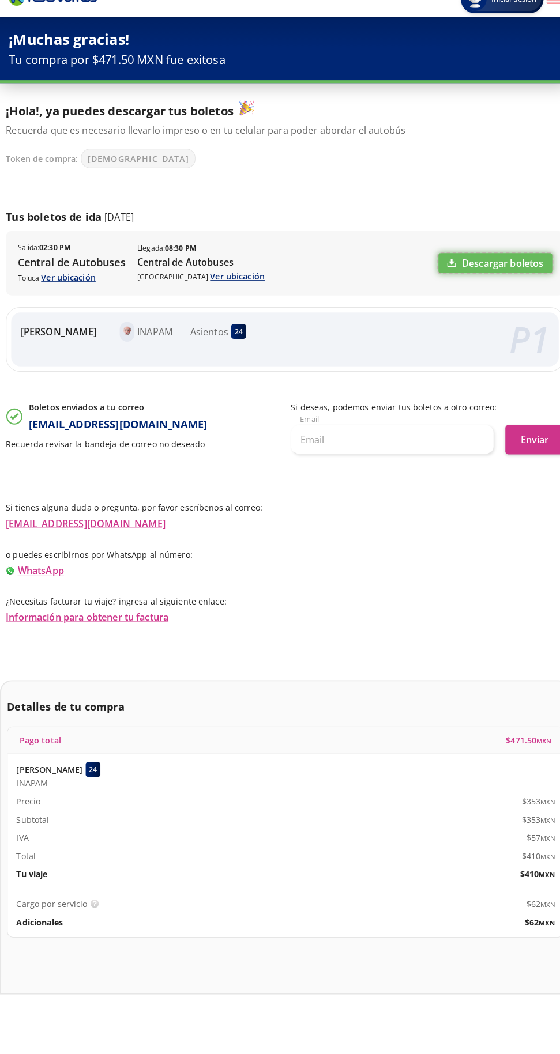
click at [502, 280] on link "Descargar boletos" at bounding box center [486, 277] width 112 height 20
